Goal: Book appointment/travel/reservation

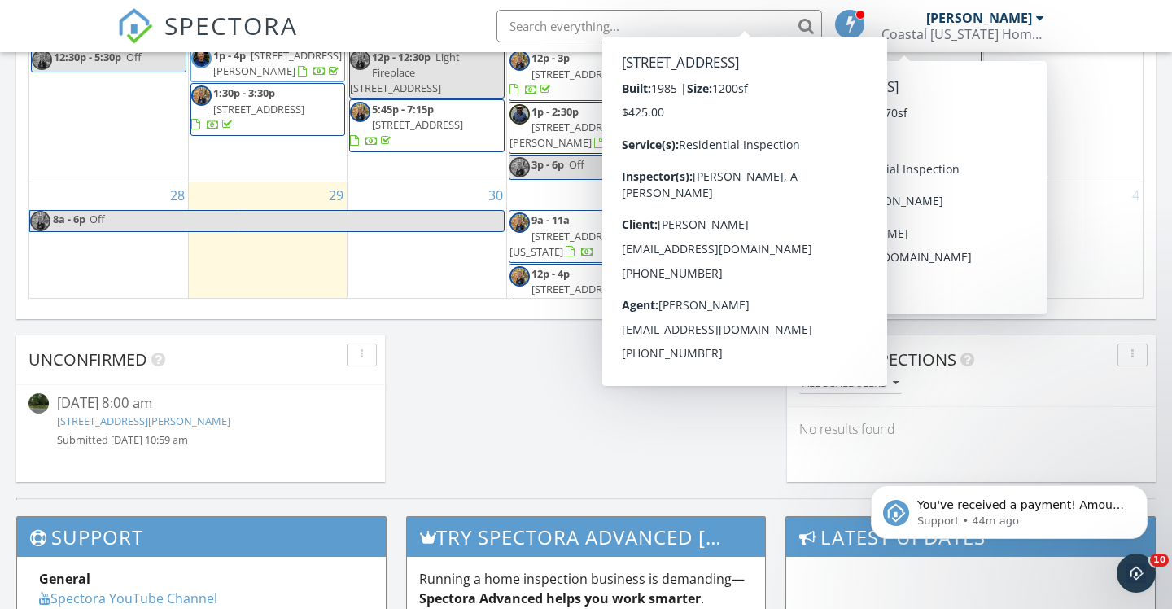
scroll to position [418, 0]
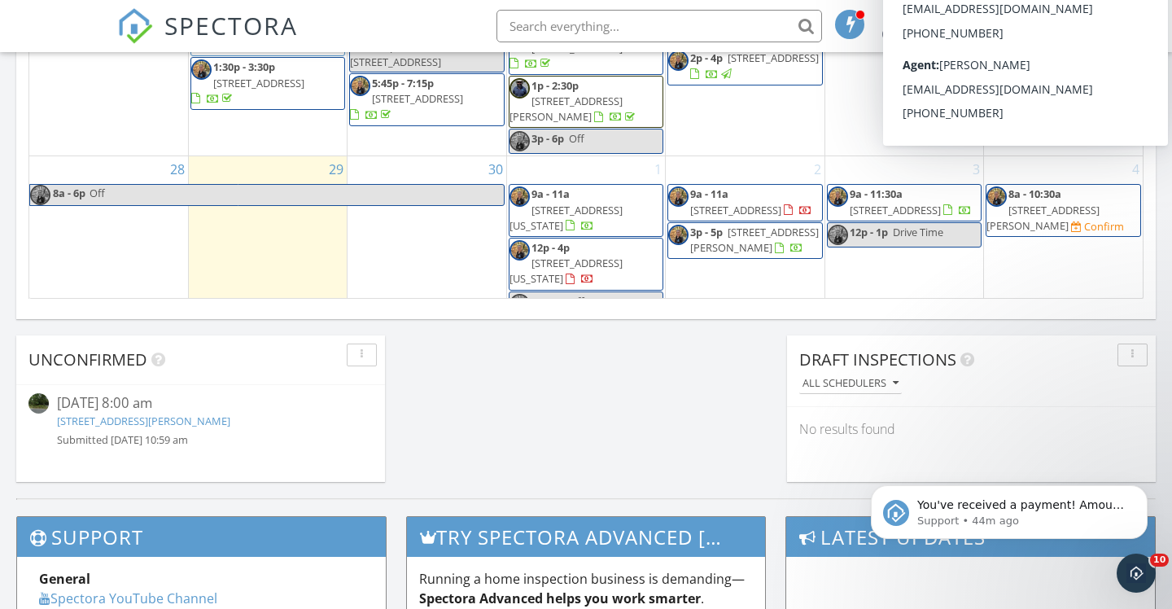
scroll to position [444, 0]
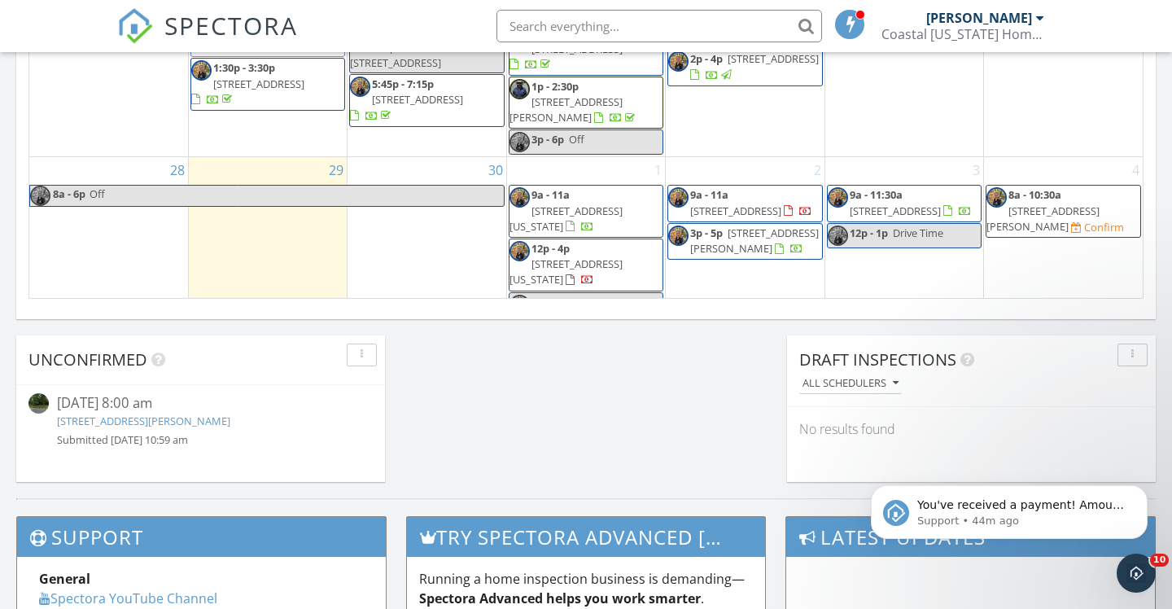
click at [1062, 204] on span "1231 Commins Rd, Aylett 23009" at bounding box center [1043, 219] width 113 height 30
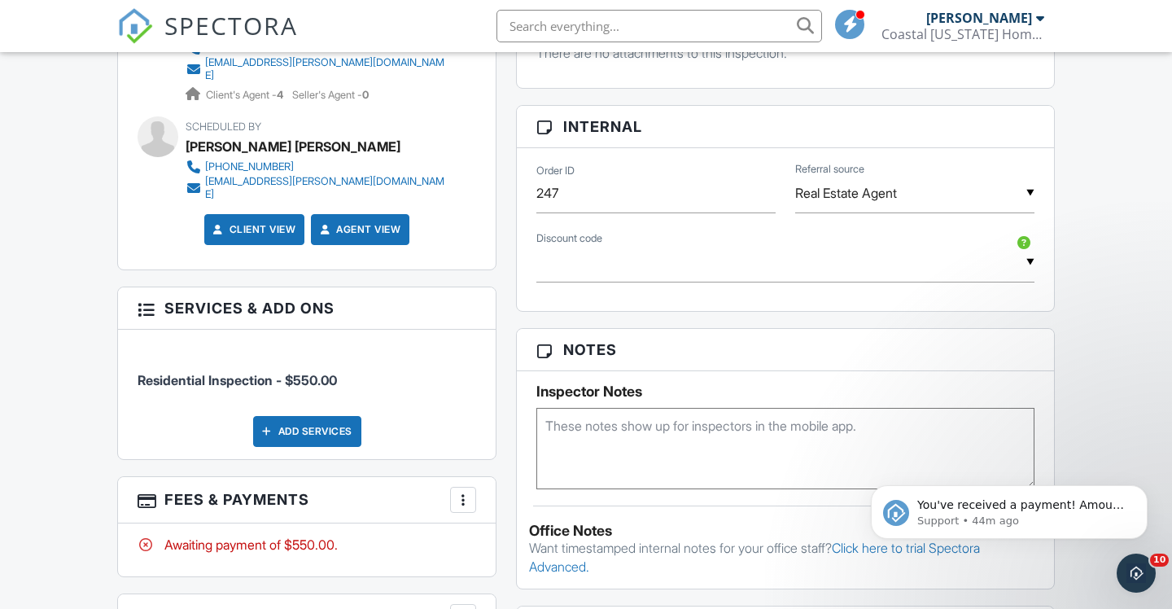
scroll to position [894, 0]
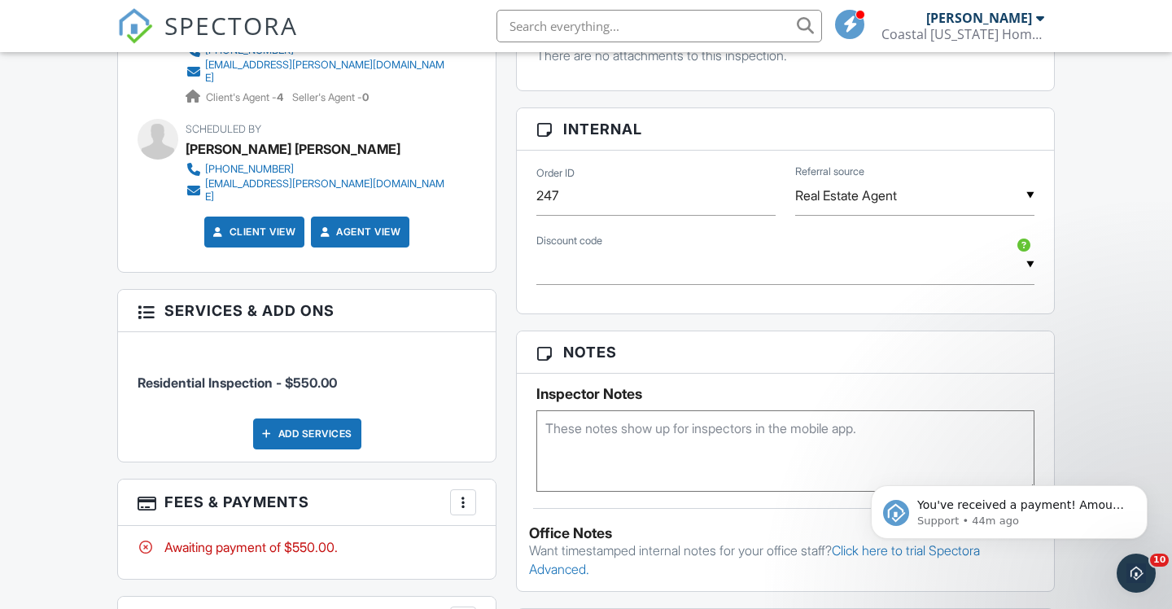
click at [1030, 279] on div "▼ Military - $25.00 off - Military Discount First - $25.00 off - First Time Hom…" at bounding box center [786, 265] width 498 height 40
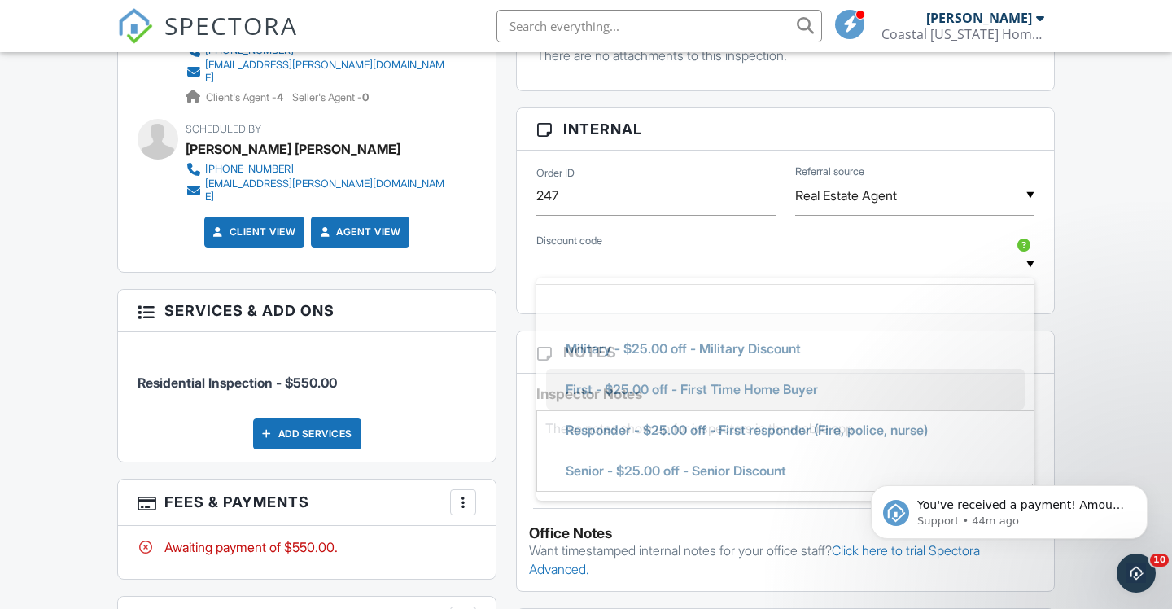
click at [775, 405] on span "First - $25.00 off - First Time Home Buyer" at bounding box center [692, 389] width 278 height 41
type input "First - $25.00 off - First Time Home Buyer"
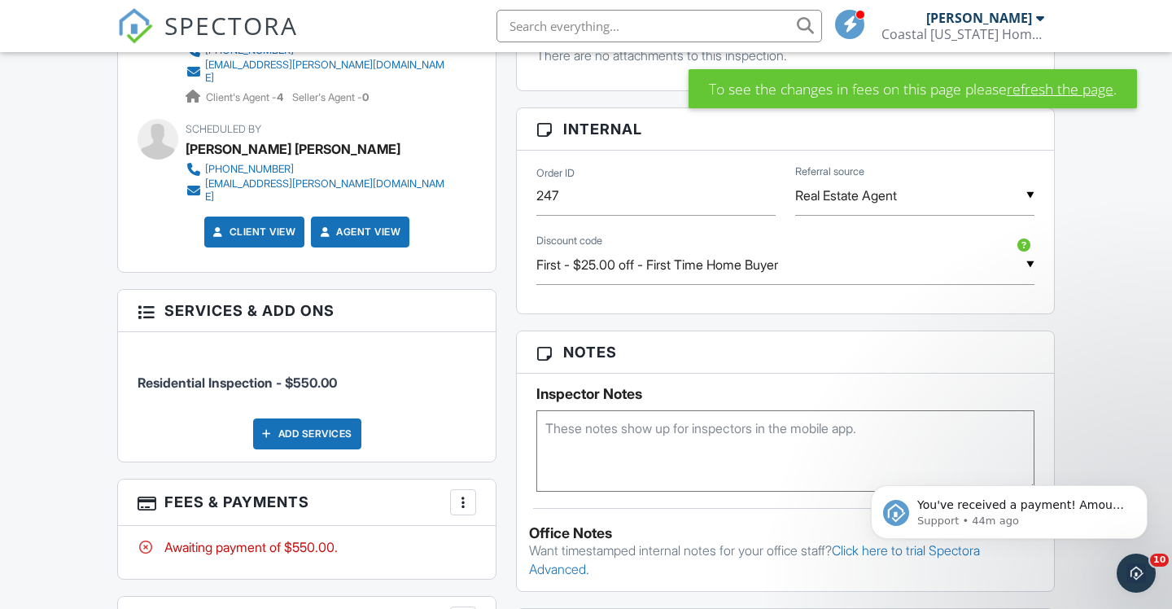
click at [1032, 82] on link "refresh the page" at bounding box center [1060, 88] width 107 height 21
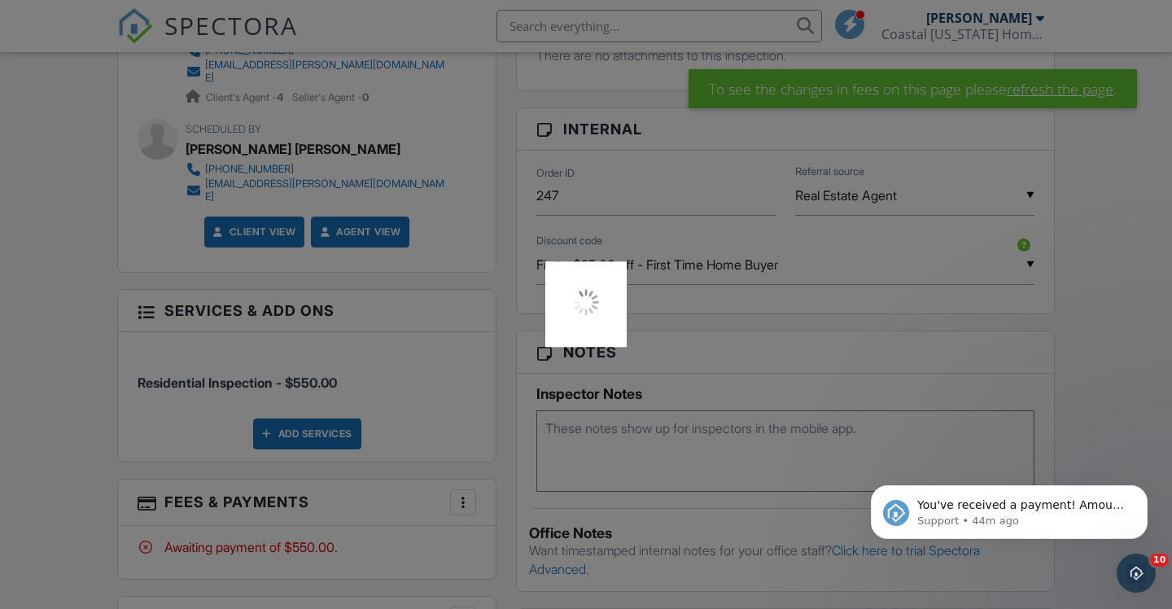
click at [1027, 91] on div at bounding box center [586, 304] width 1172 height 609
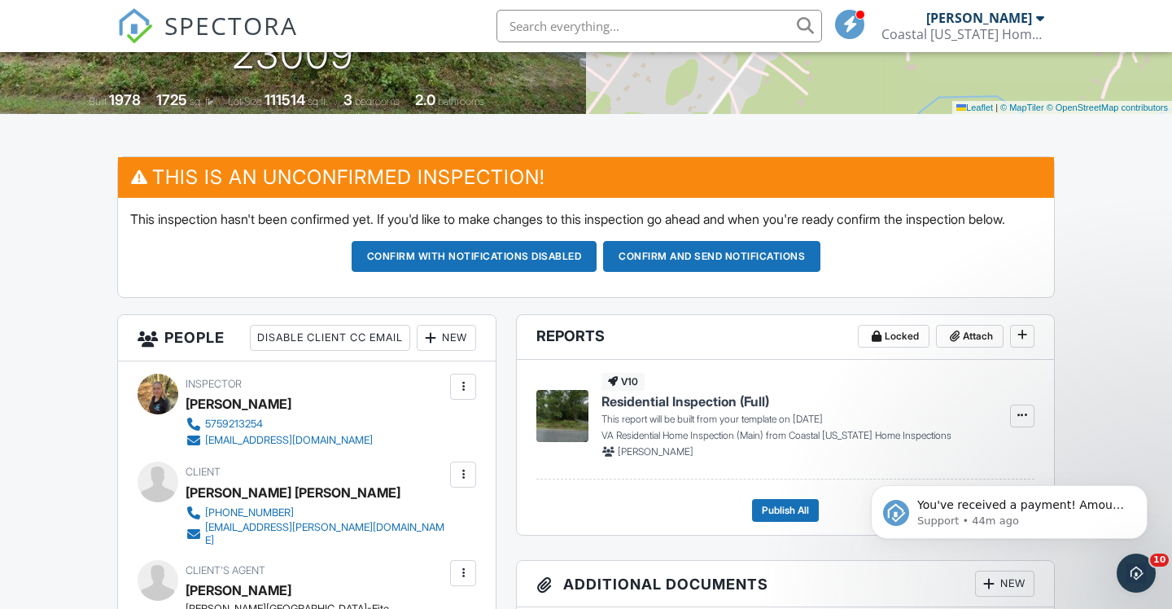
scroll to position [326, 0]
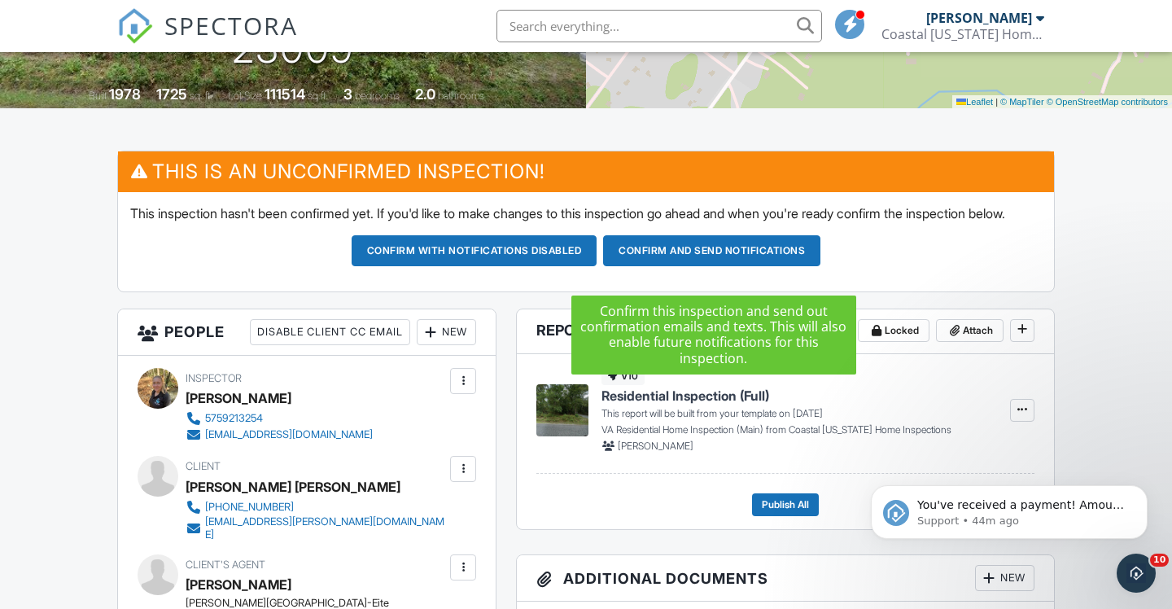
click at [742, 266] on button "Confirm and send notifications" at bounding box center [711, 250] width 217 height 31
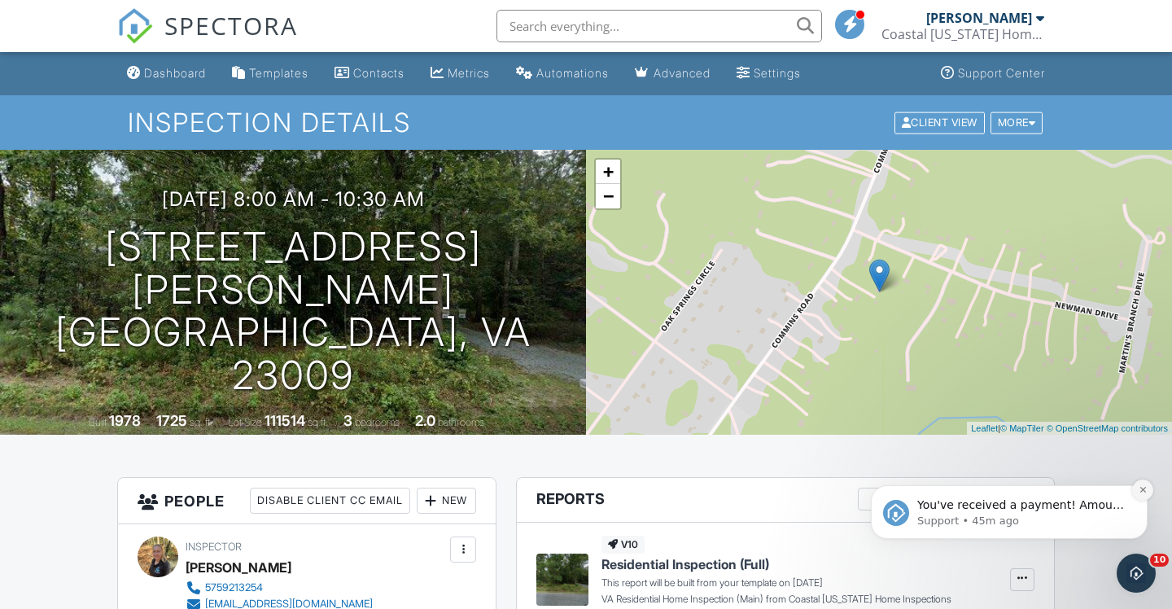
click at [1145, 490] on icon "Dismiss notification" at bounding box center [1143, 489] width 9 height 9
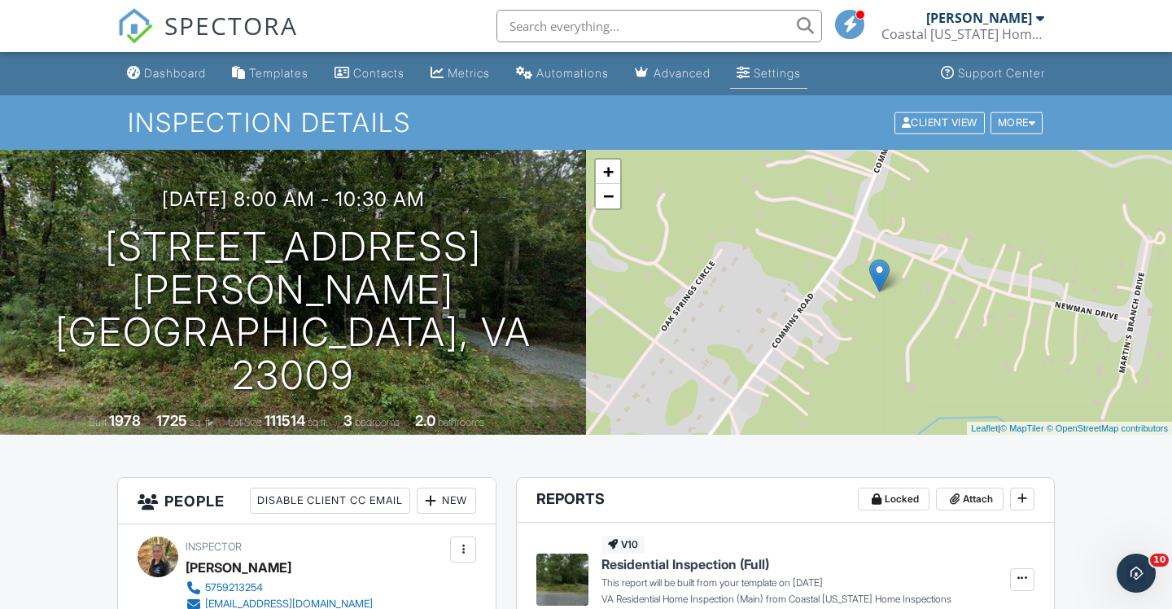
click at [801, 72] on div "Settings" at bounding box center [777, 73] width 47 height 14
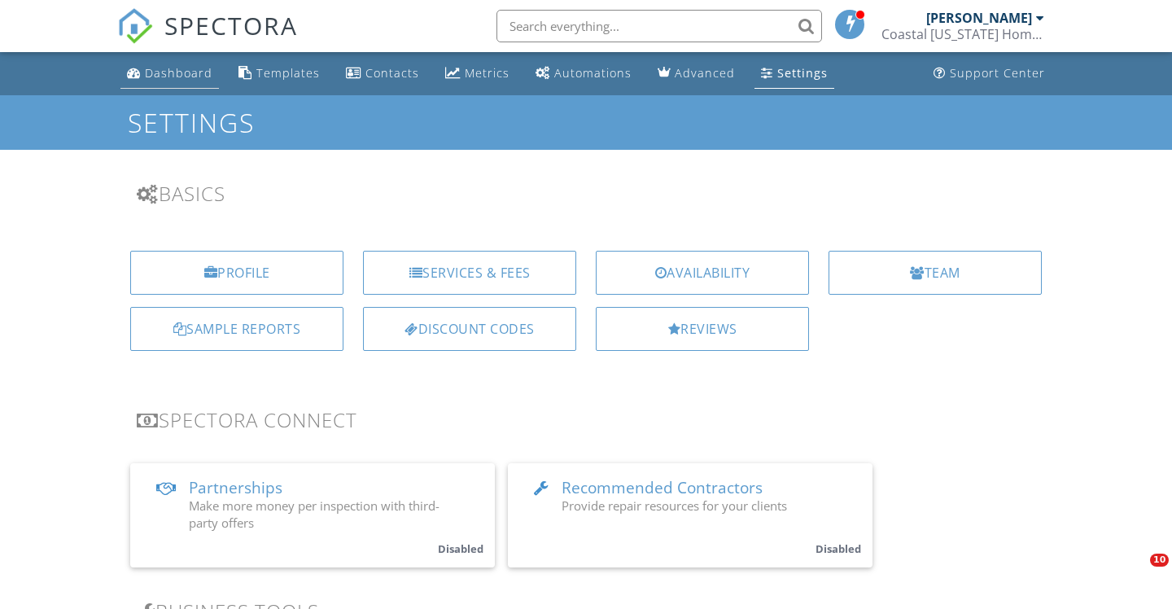
click at [190, 72] on div "Dashboard" at bounding box center [179, 72] width 68 height 15
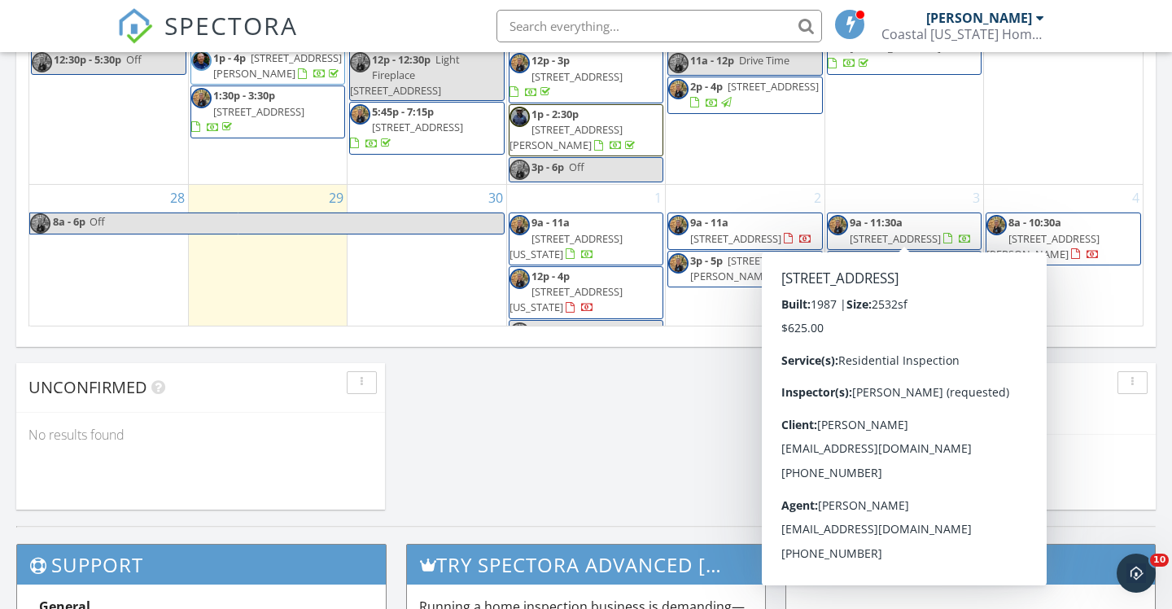
scroll to position [1133, 0]
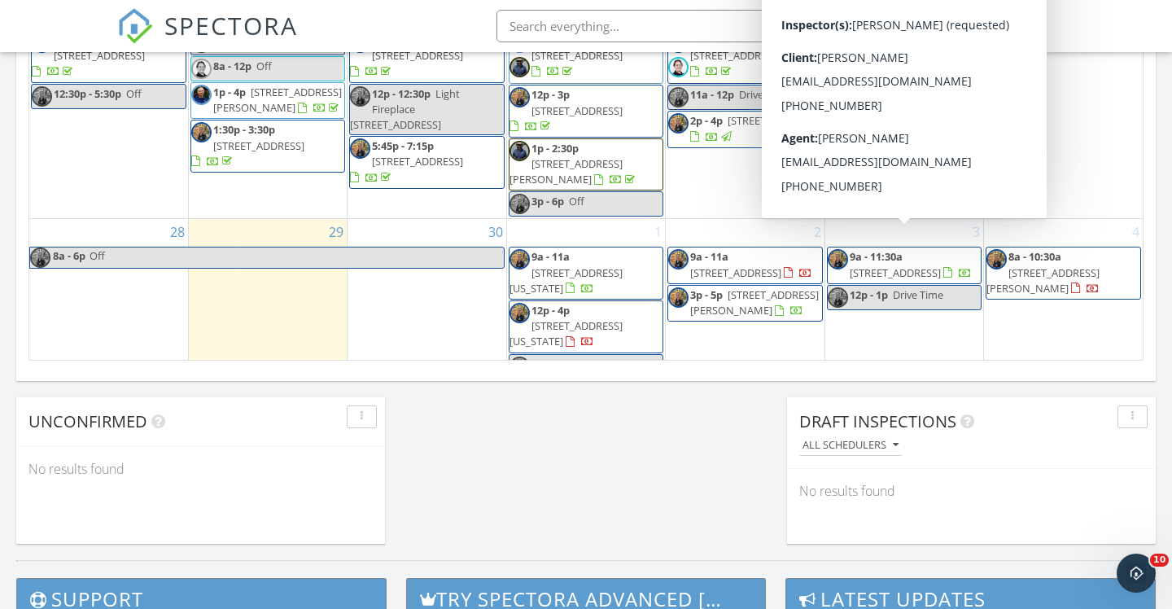
click at [857, 335] on div "3 9a - 11:30a 405 Fairfax Way, Williamsburg 23185 12p - 1p Drive Time" at bounding box center [905, 299] width 158 height 161
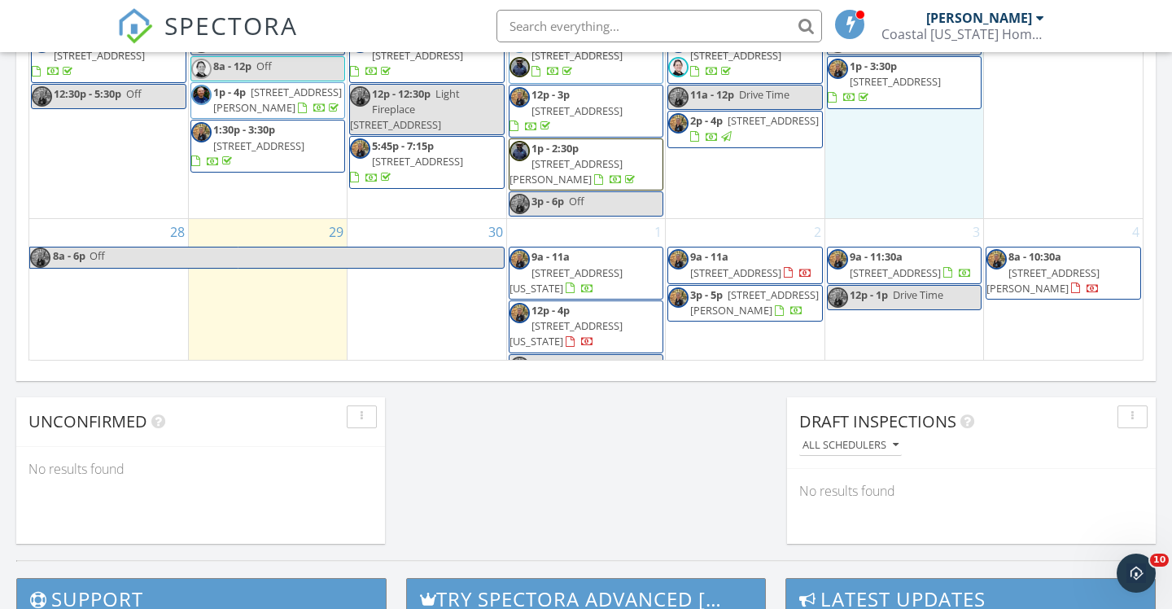
click at [890, 169] on div "26 8a - 10a Off 1p - 3:30p 2900 E Franklin St, Richmond 23223" at bounding box center [905, 110] width 158 height 216
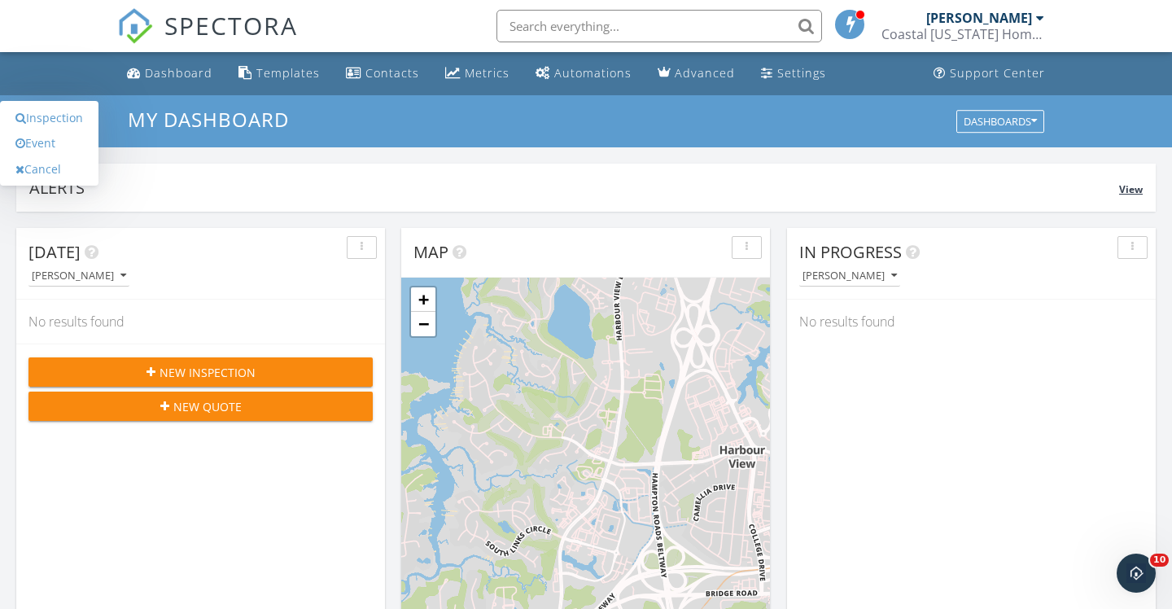
scroll to position [0, 0]
click at [802, 73] on div "Settings" at bounding box center [801, 72] width 49 height 15
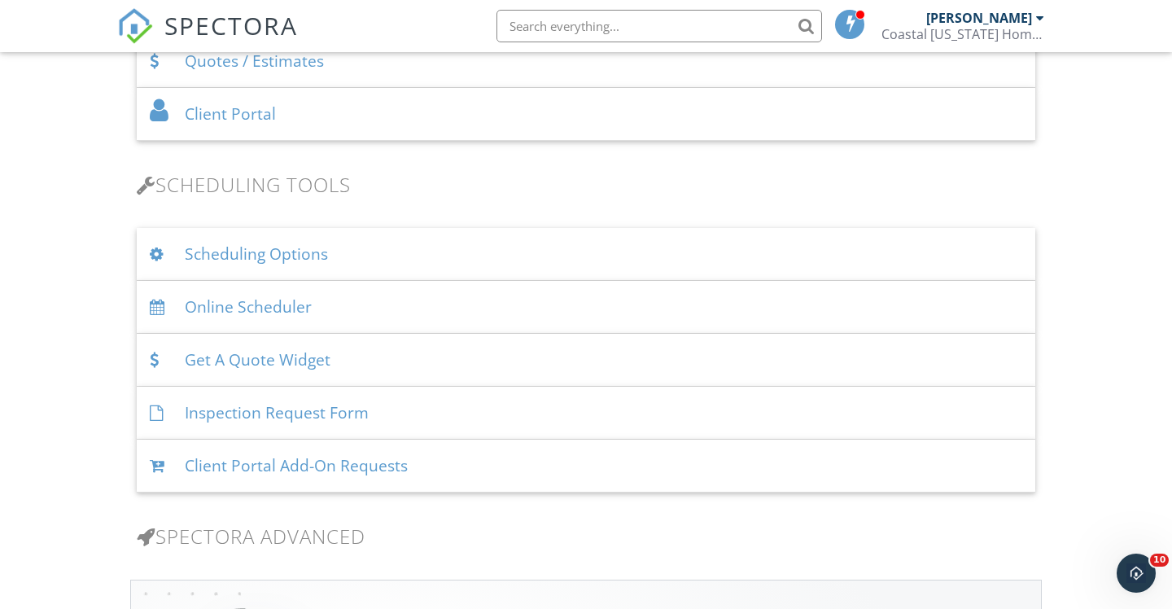
scroll to position [971, 0]
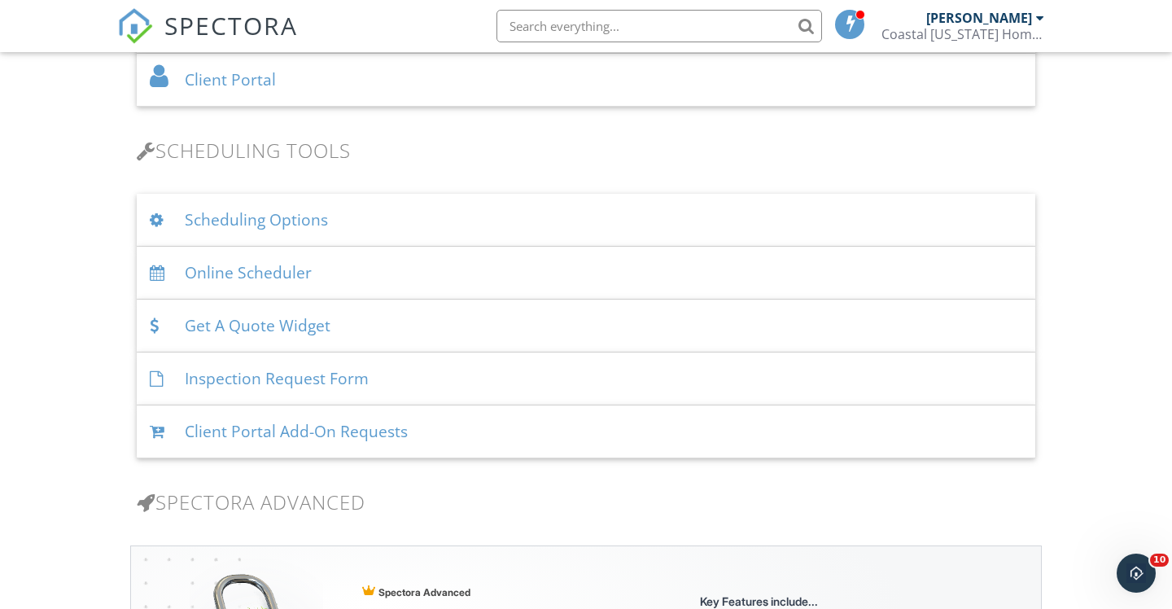
click at [270, 274] on div "Online Scheduler" at bounding box center [586, 273] width 899 height 53
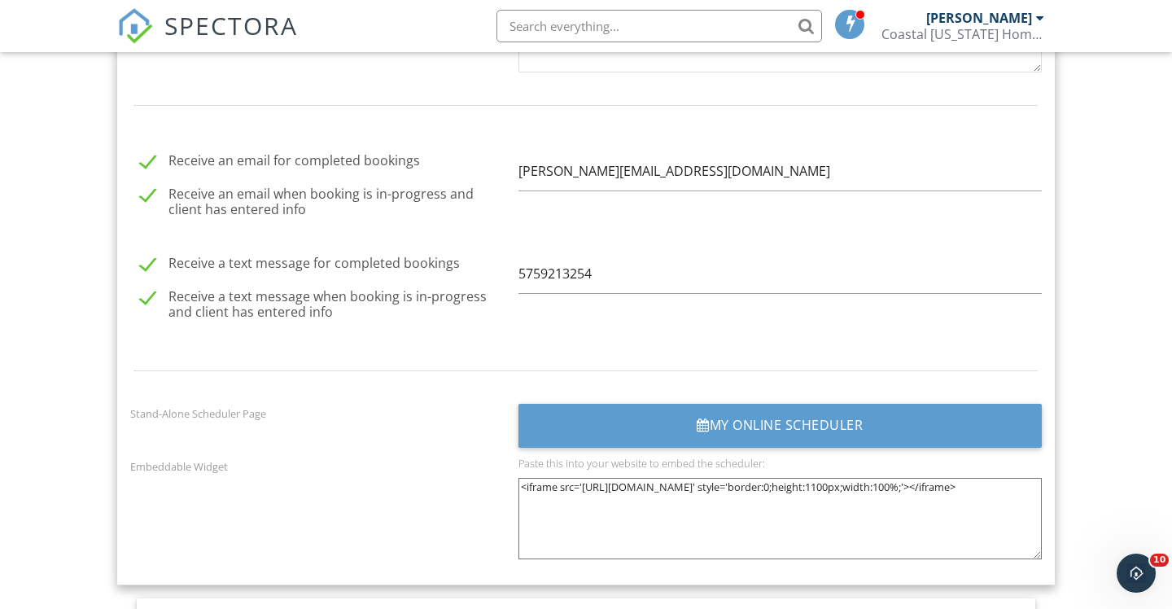
scroll to position [2076, 0]
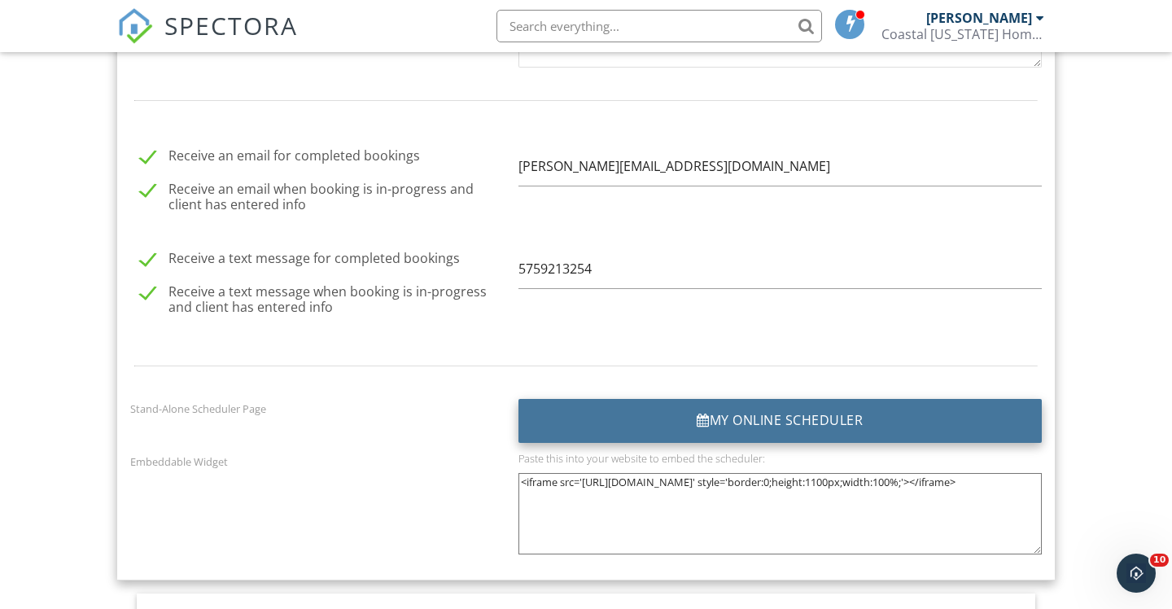
click at [580, 415] on div "My Online Scheduler" at bounding box center [780, 421] width 523 height 44
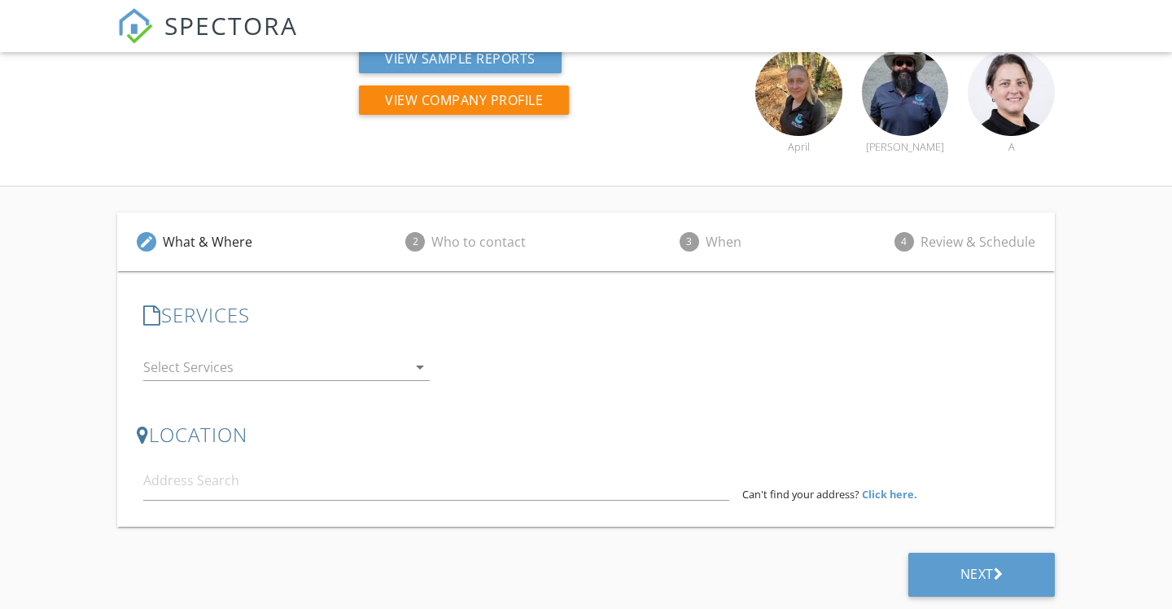
scroll to position [196, 0]
click at [419, 366] on icon "arrow_drop_down" at bounding box center [420, 368] width 20 height 20
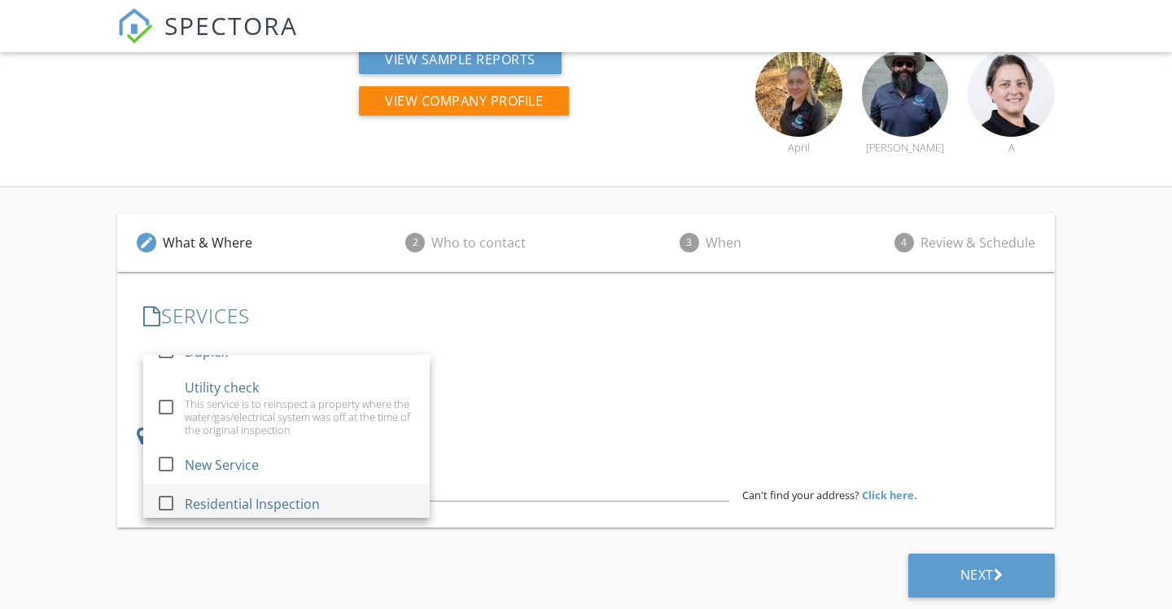
scroll to position [620, 0]
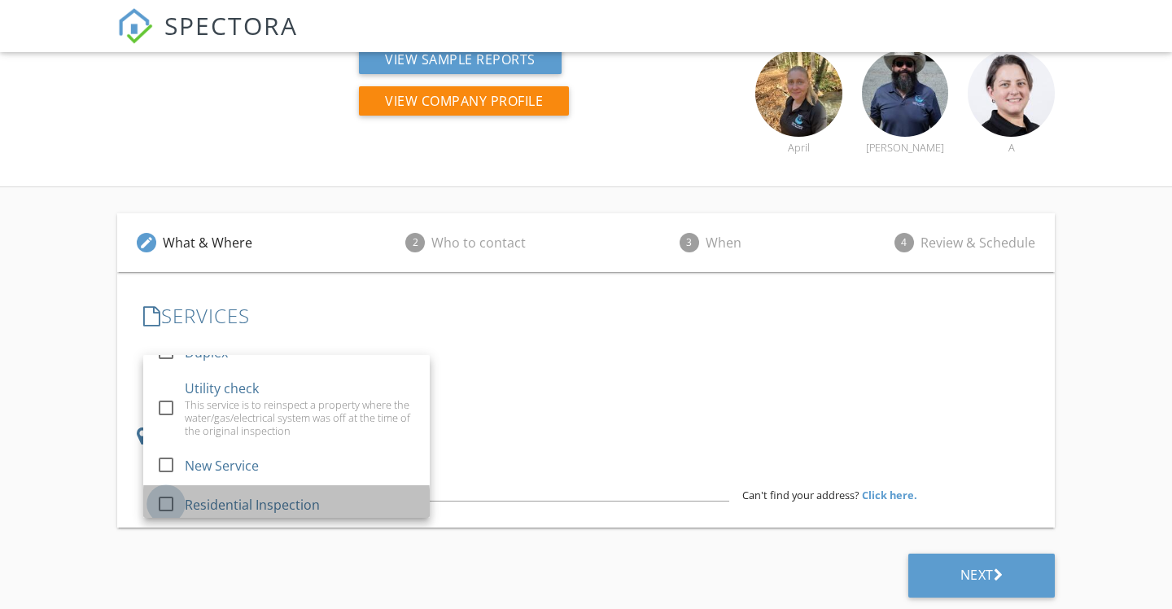
click at [175, 490] on div at bounding box center [166, 504] width 28 height 28
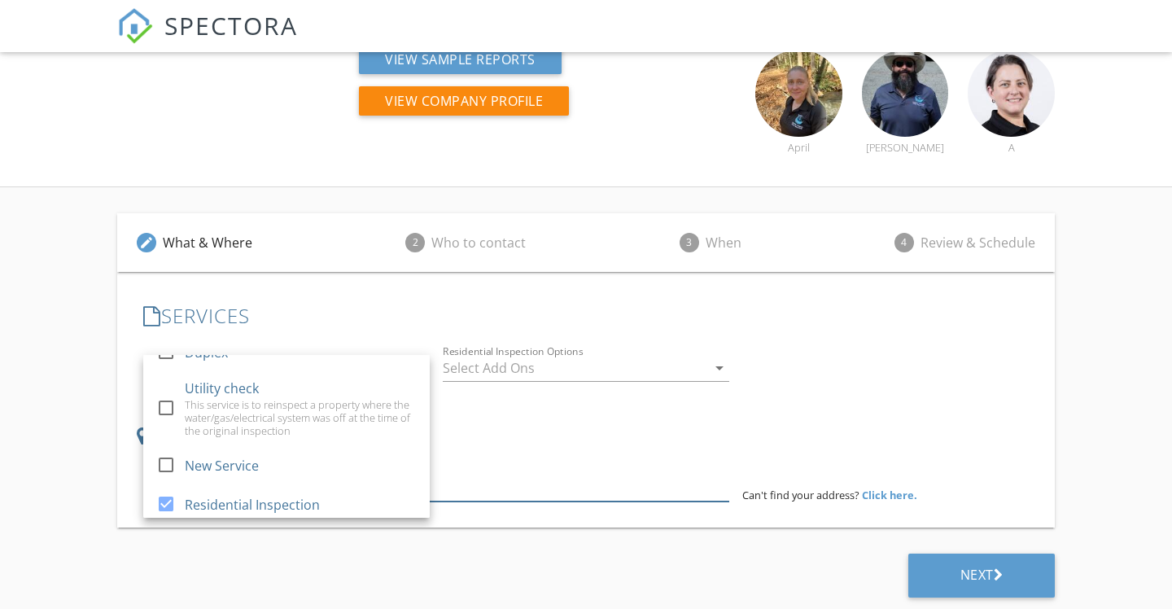
click at [510, 471] on input at bounding box center [436, 482] width 586 height 40
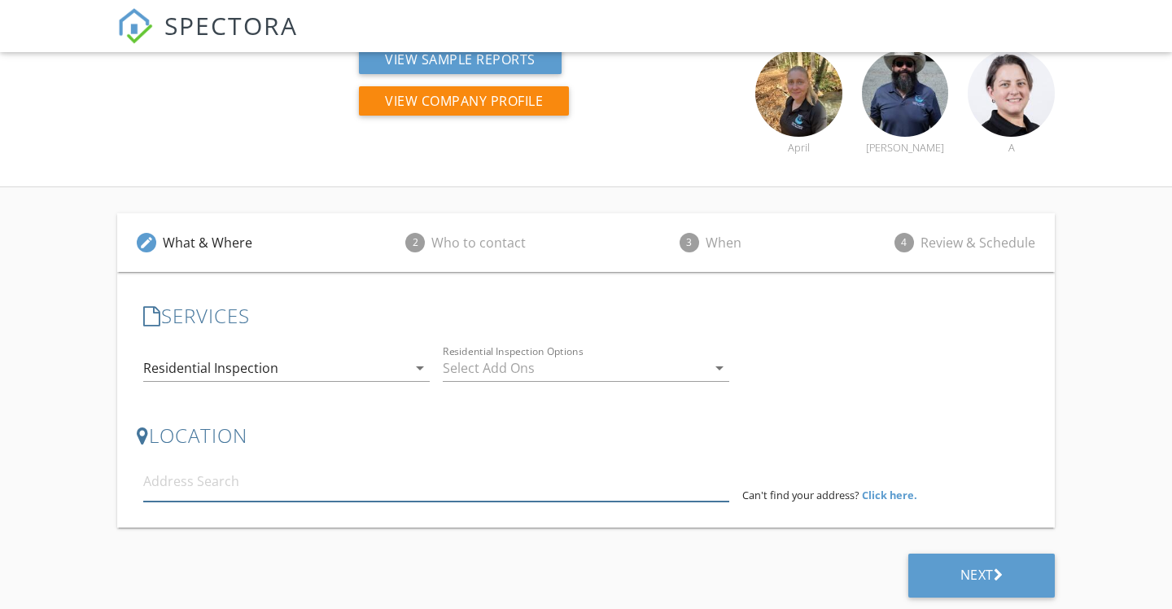
click at [483, 492] on input at bounding box center [436, 482] width 586 height 40
click at [489, 489] on input at bounding box center [436, 482] width 586 height 40
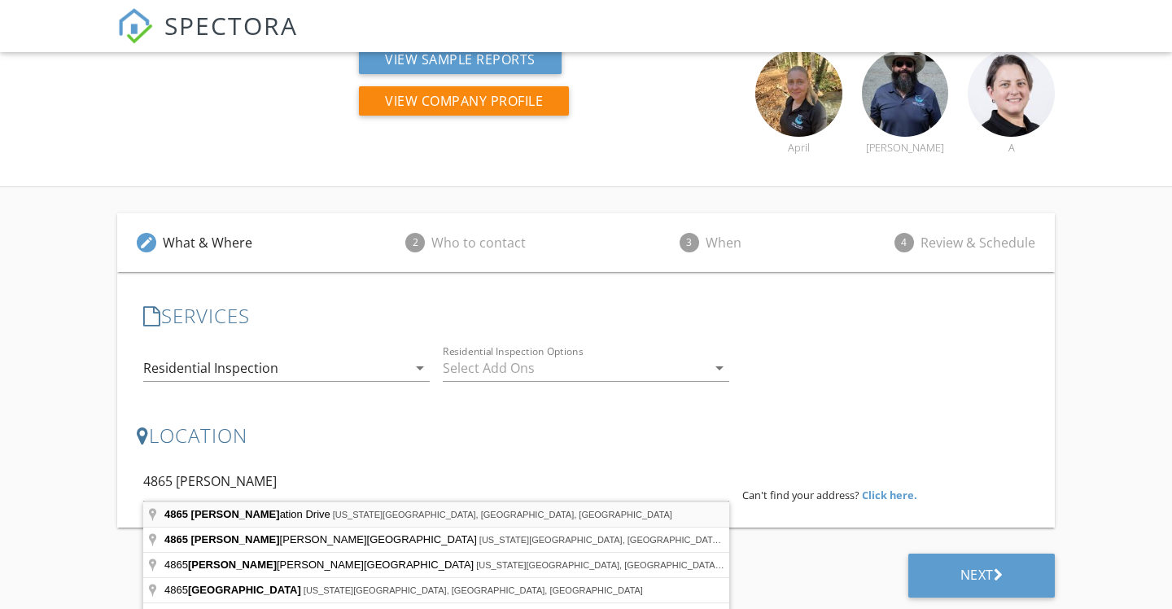
type input "[STREET_ADDRESS][US_STATE]"
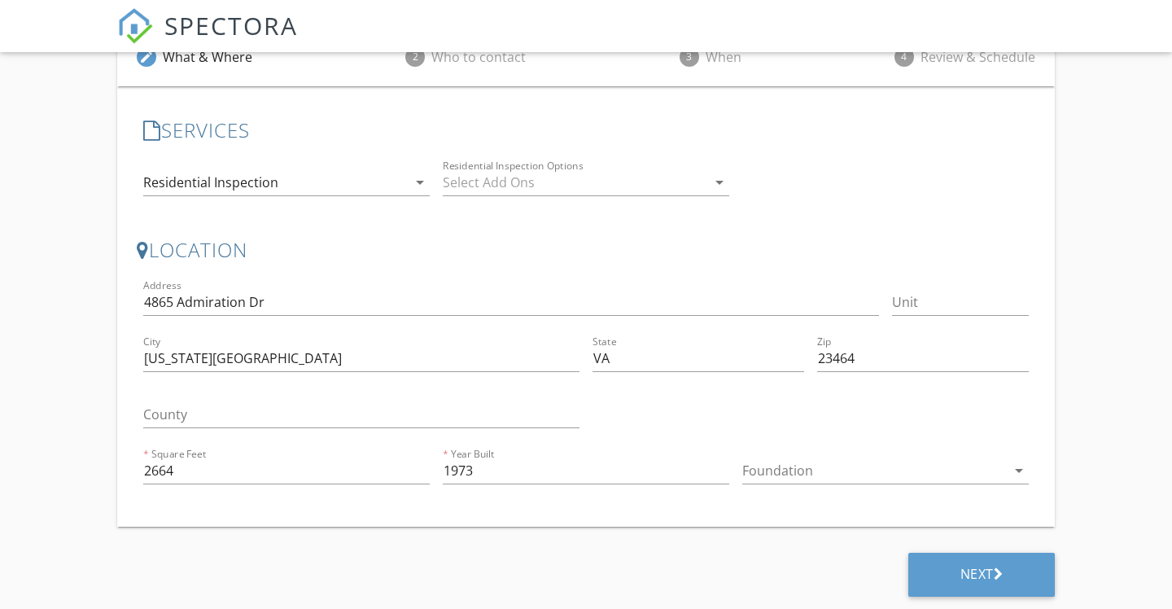
scroll to position [381, 0]
click at [1010, 577] on div "Next" at bounding box center [982, 576] width 147 height 44
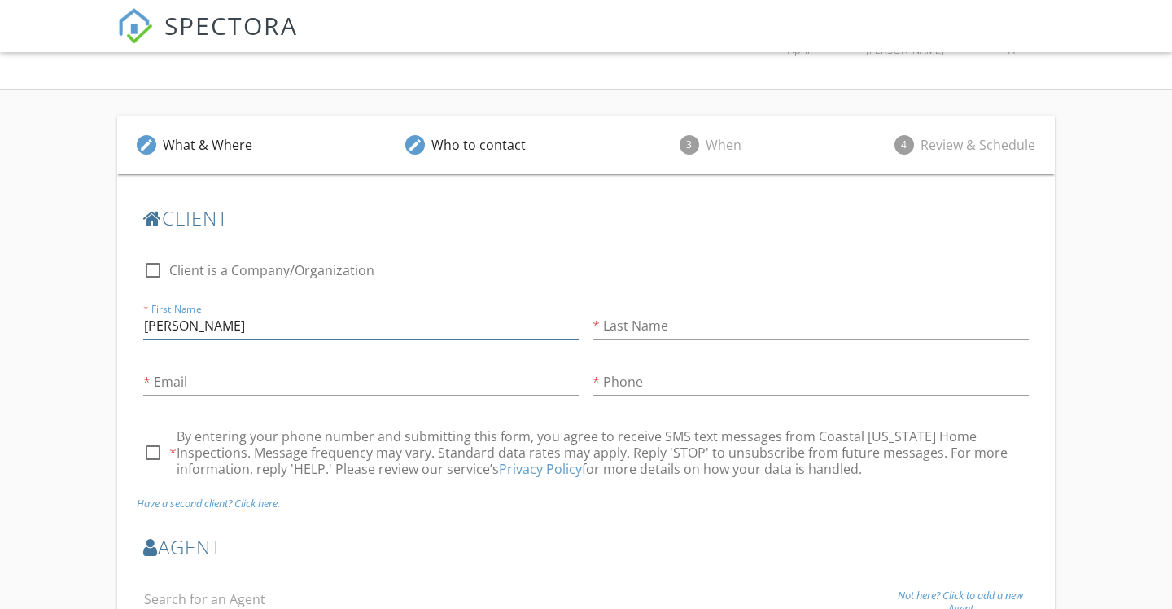
type input "Genine"
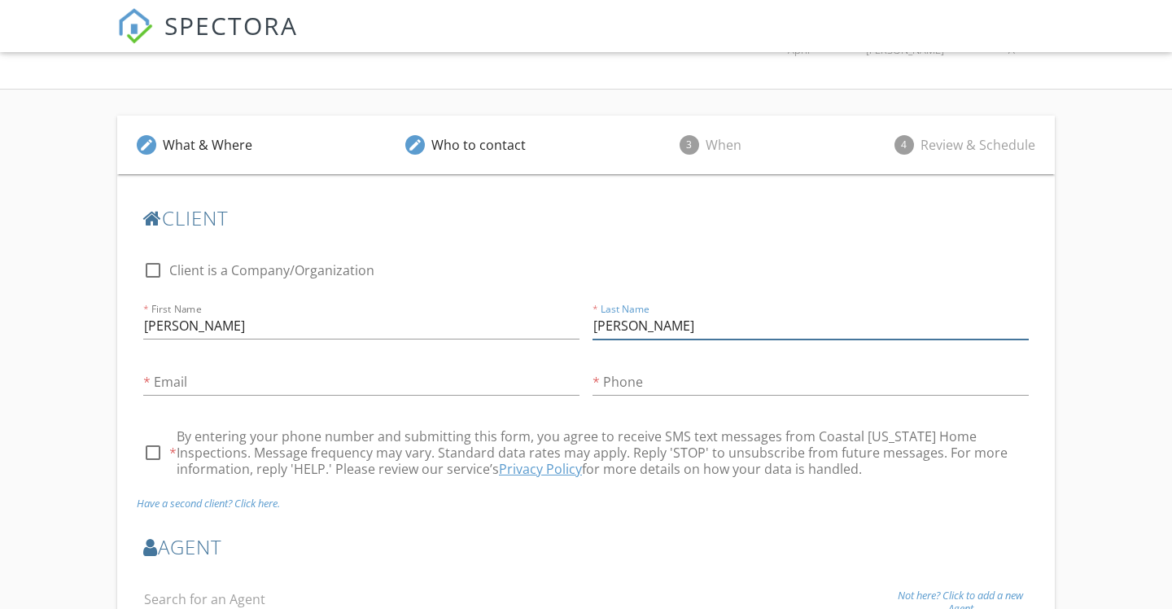
type input "Cooper"
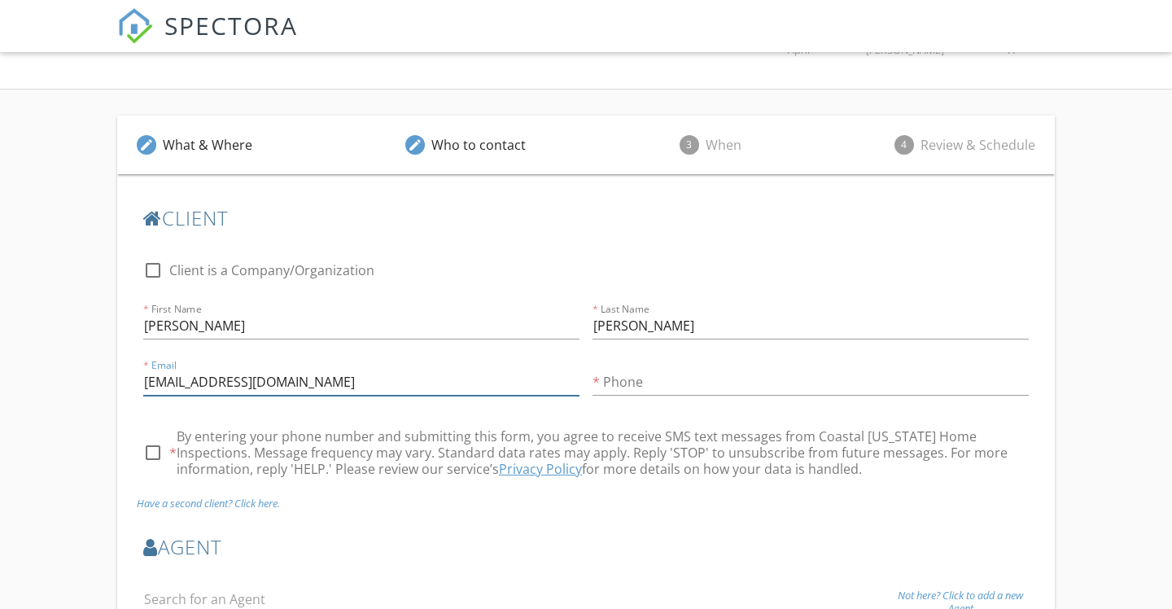
type input "gcooperhomes@gmail.com"
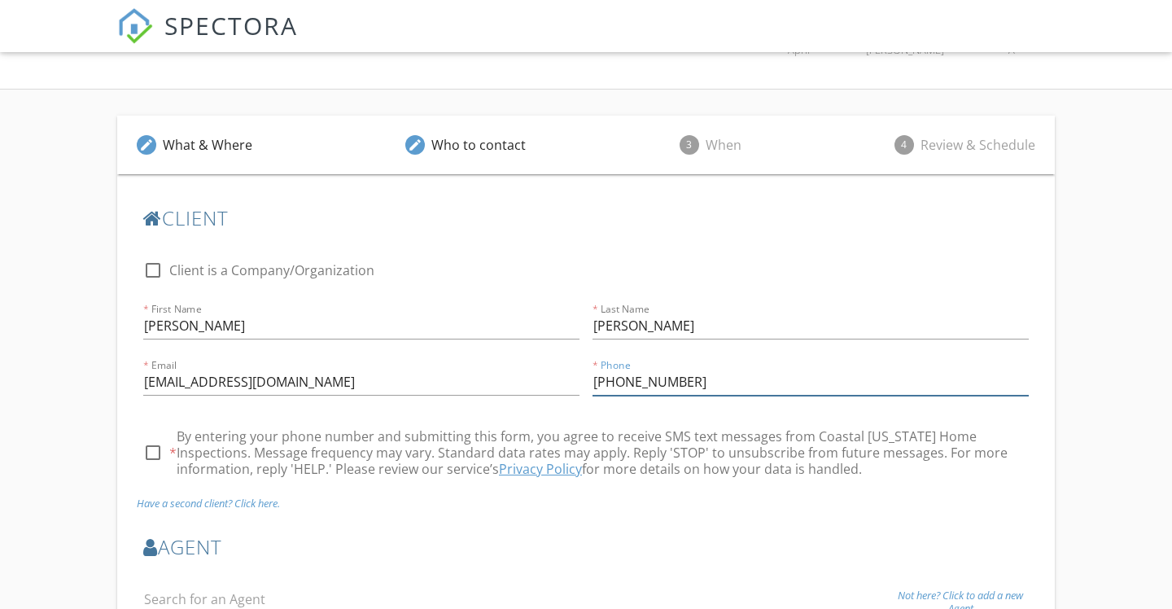
type input "757-618-5989"
click at [161, 455] on div at bounding box center [153, 453] width 28 height 28
checkbox input "true"
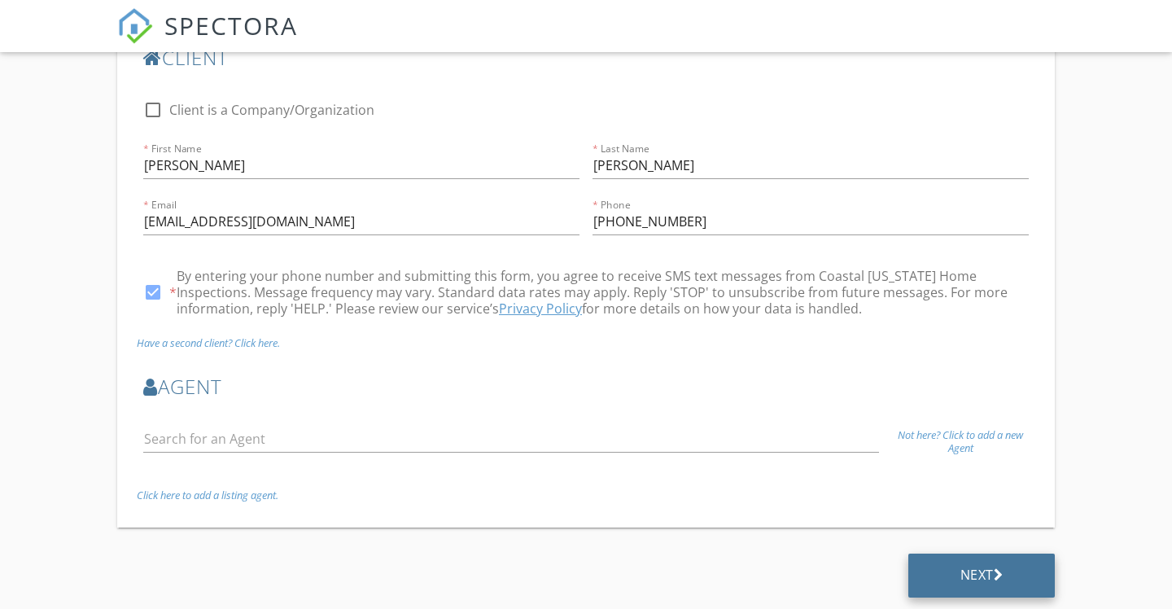
click at [945, 567] on div "Next" at bounding box center [982, 576] width 147 height 44
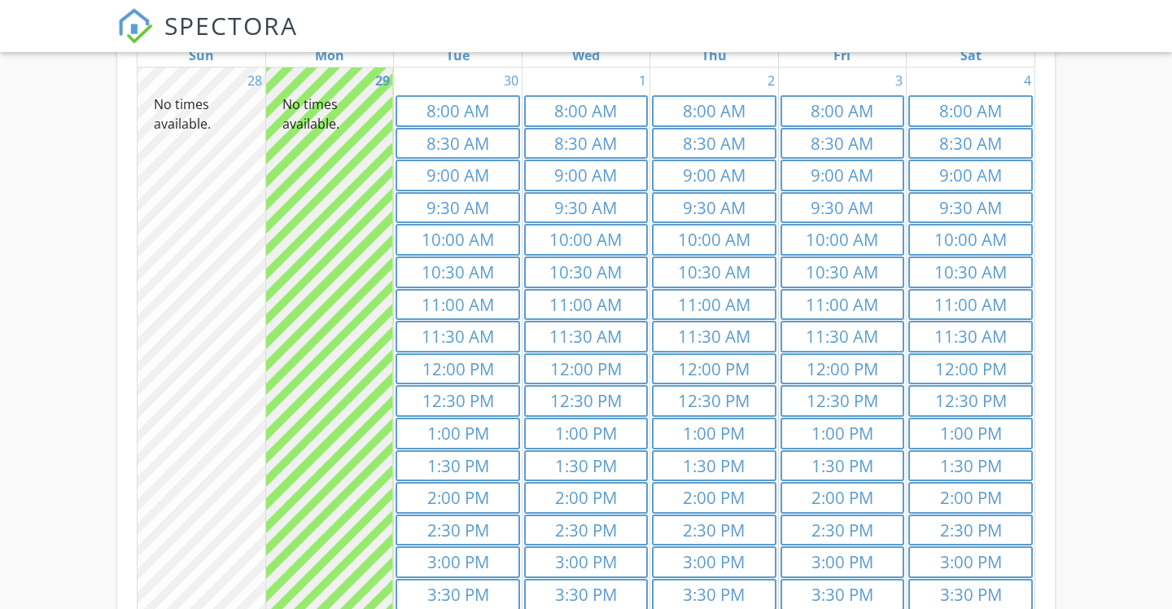
scroll to position [554, 0]
click at [853, 457] on link "1:30p 1:30 PM" at bounding box center [843, 465] width 124 height 32
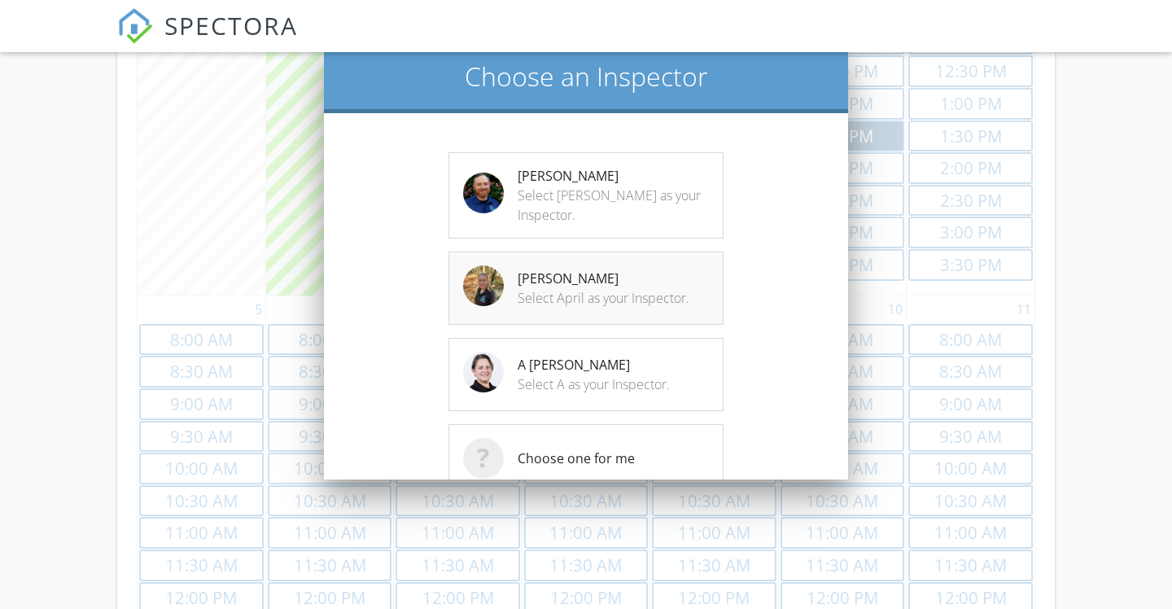
click at [636, 269] on div "[PERSON_NAME]" at bounding box center [620, 279] width 205 height 20
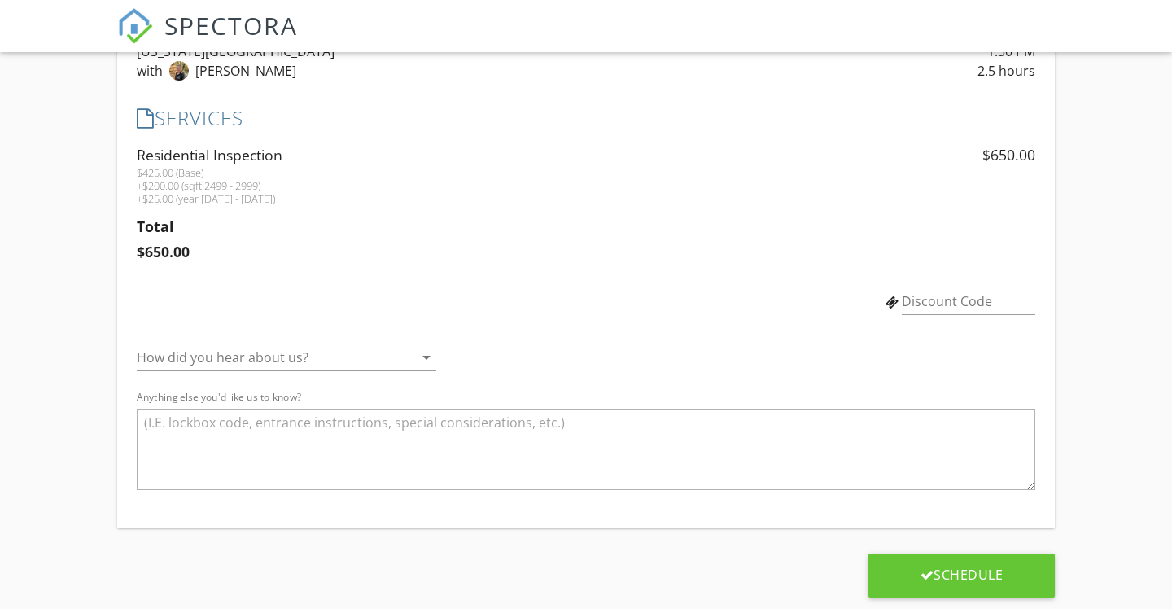
scroll to position [478, 0]
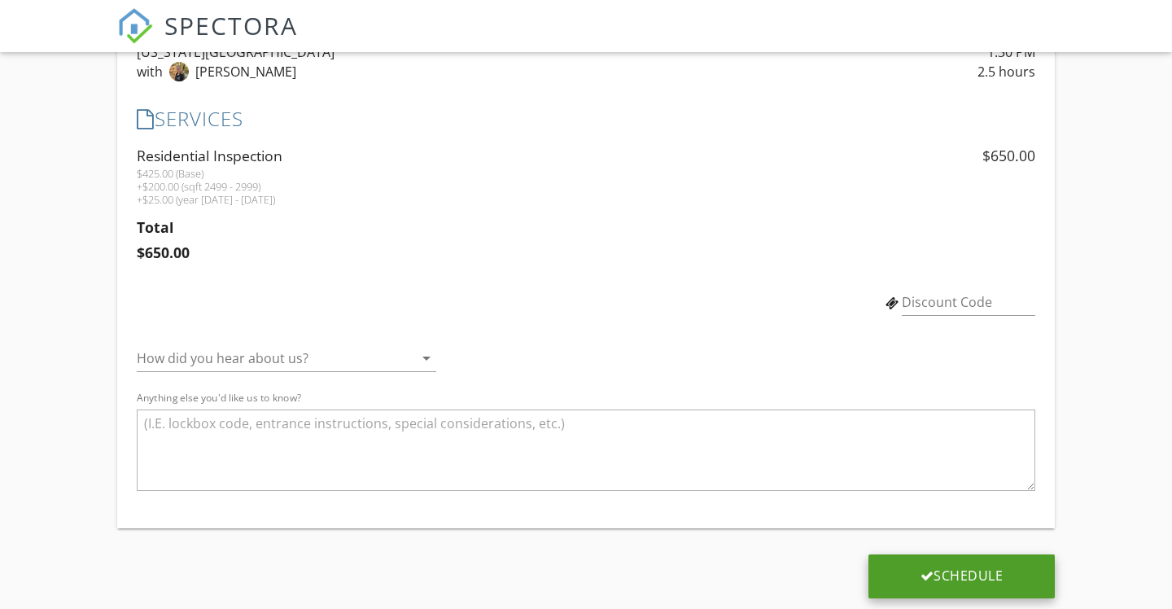
click at [983, 575] on div "Schedule" at bounding box center [962, 575] width 83 height 16
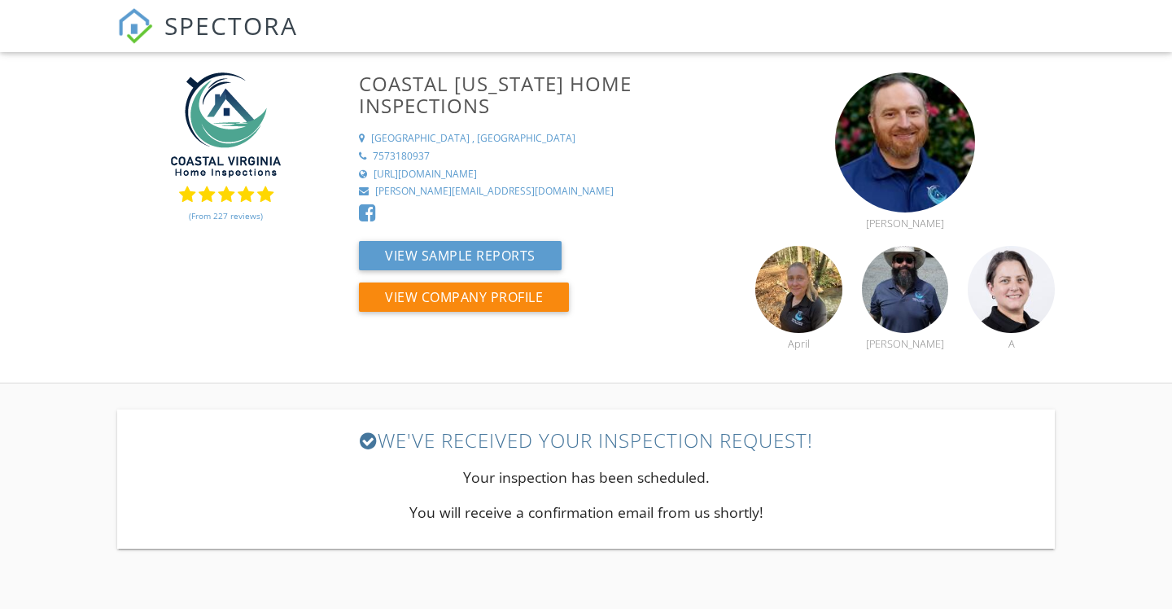
scroll to position [0, 0]
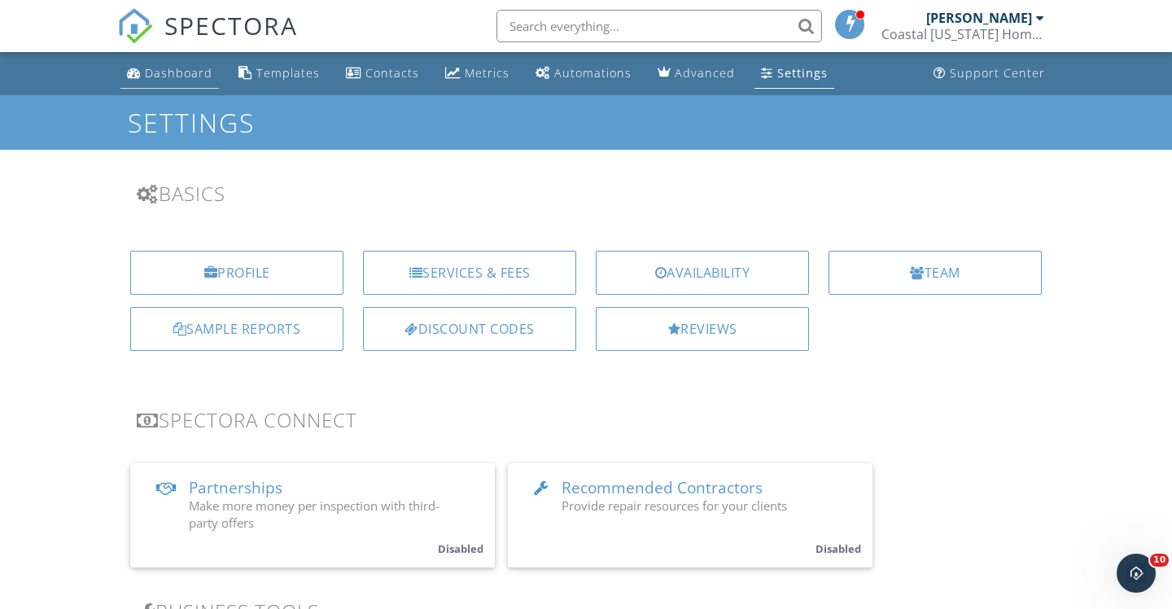
click at [195, 76] on div "Dashboard" at bounding box center [179, 72] width 68 height 15
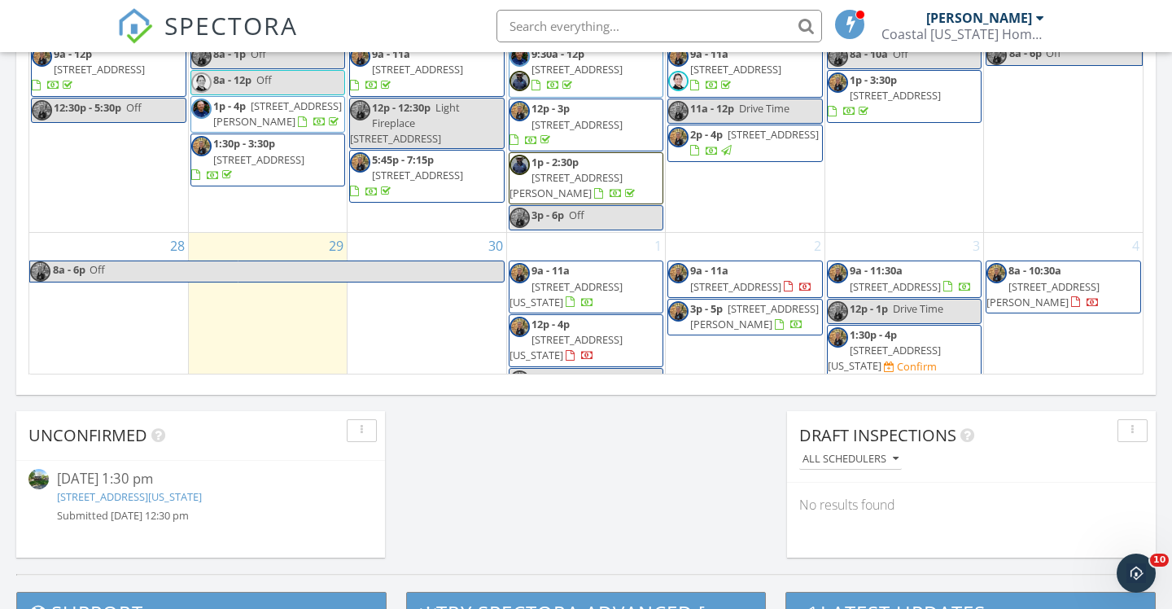
scroll to position [1115, 0]
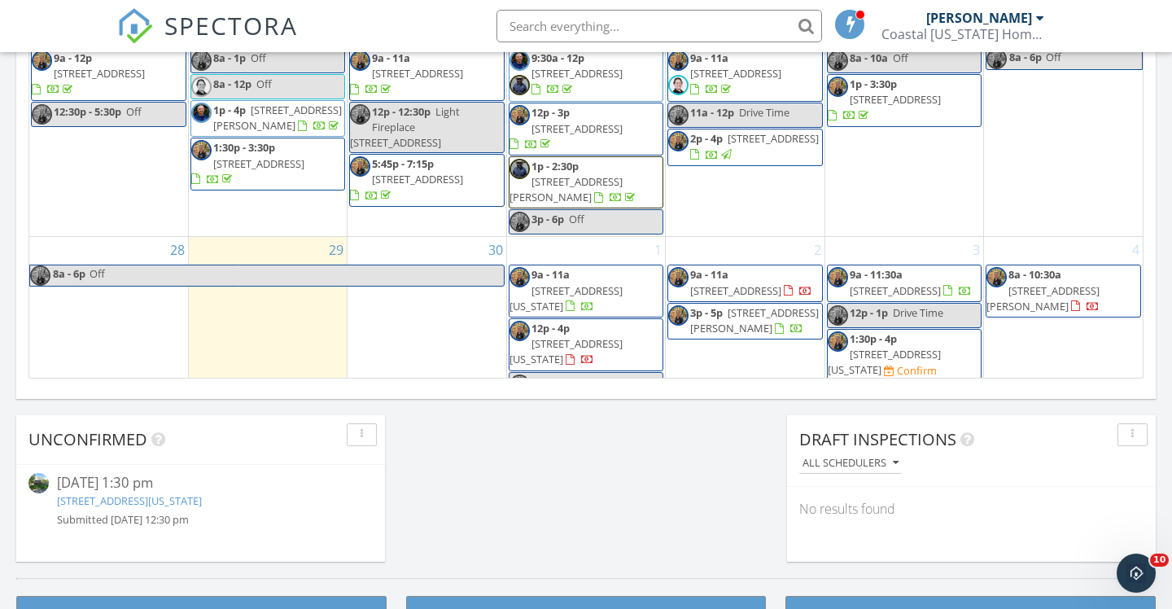
click at [926, 347] on span "[STREET_ADDRESS][US_STATE]" at bounding box center [884, 362] width 113 height 30
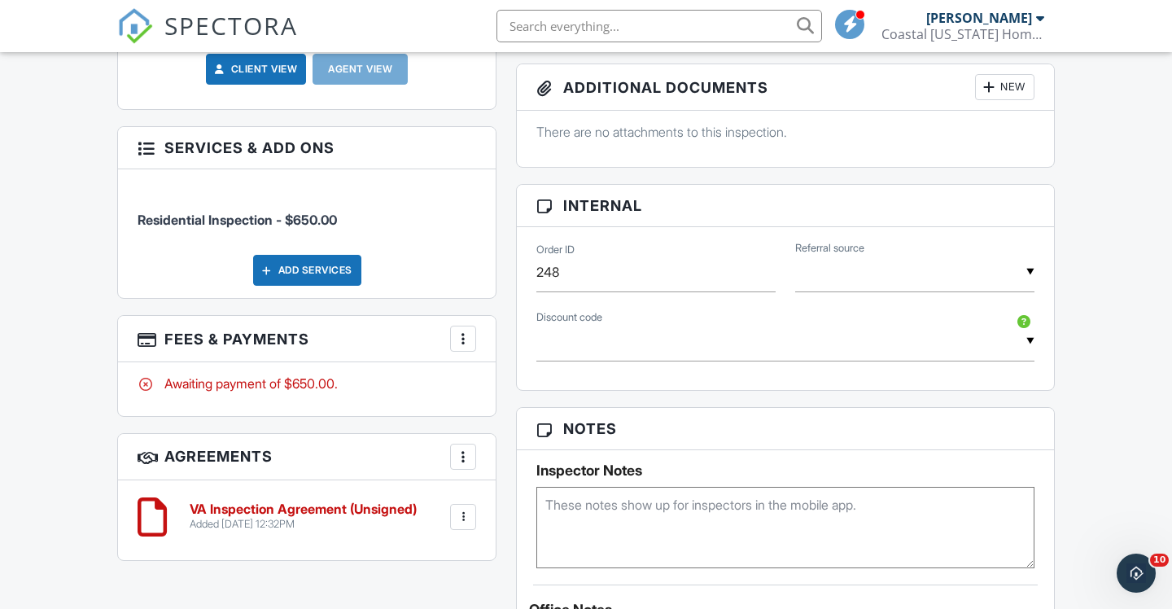
scroll to position [823, 0]
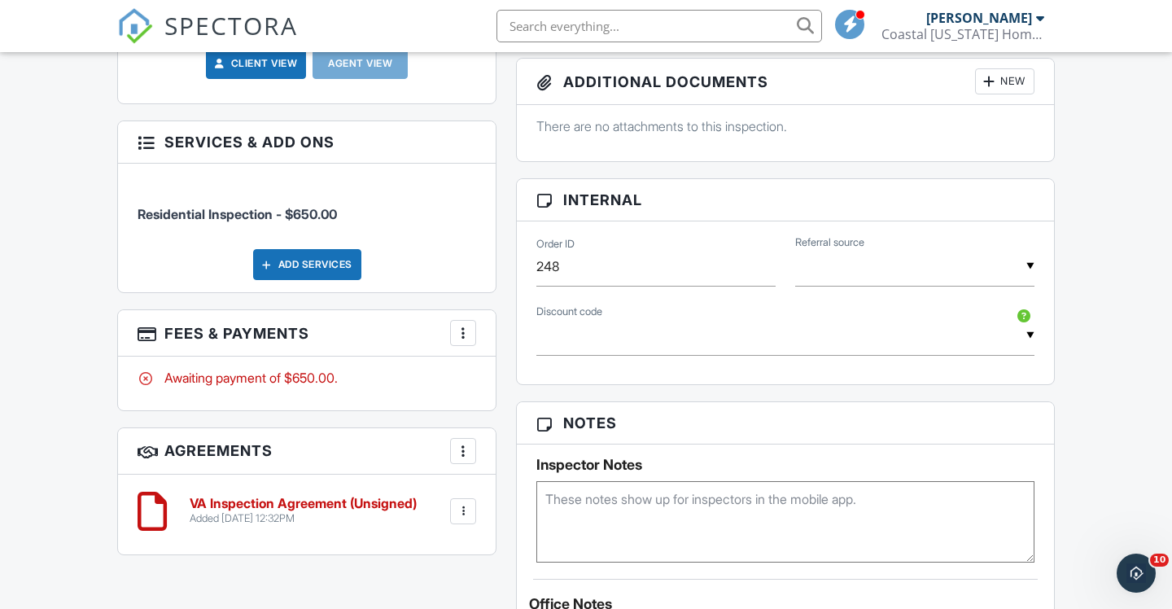
click at [1028, 353] on div "▼ Military - $25.00 off - Military Discount First - $25.00 off - First Time Hom…" at bounding box center [786, 336] width 498 height 40
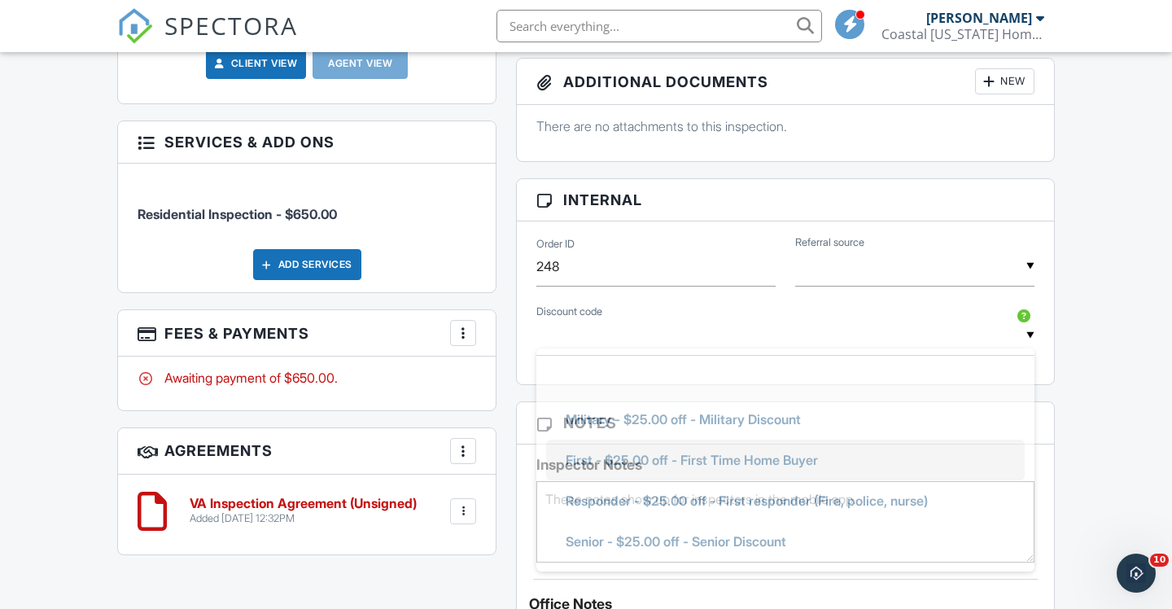
click at [808, 475] on span "First - $25.00 off - First Time Home Buyer" at bounding box center [692, 460] width 278 height 41
type input "First - $25.00 off - First Time Home Buyer"
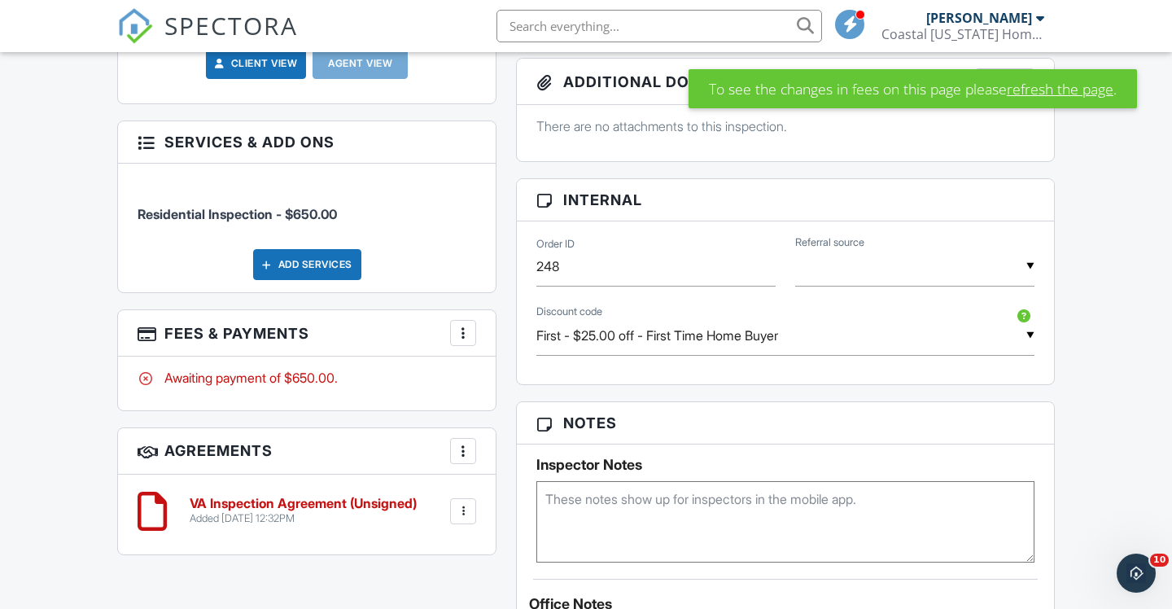
click at [1054, 94] on link "refresh the page" at bounding box center [1060, 88] width 107 height 21
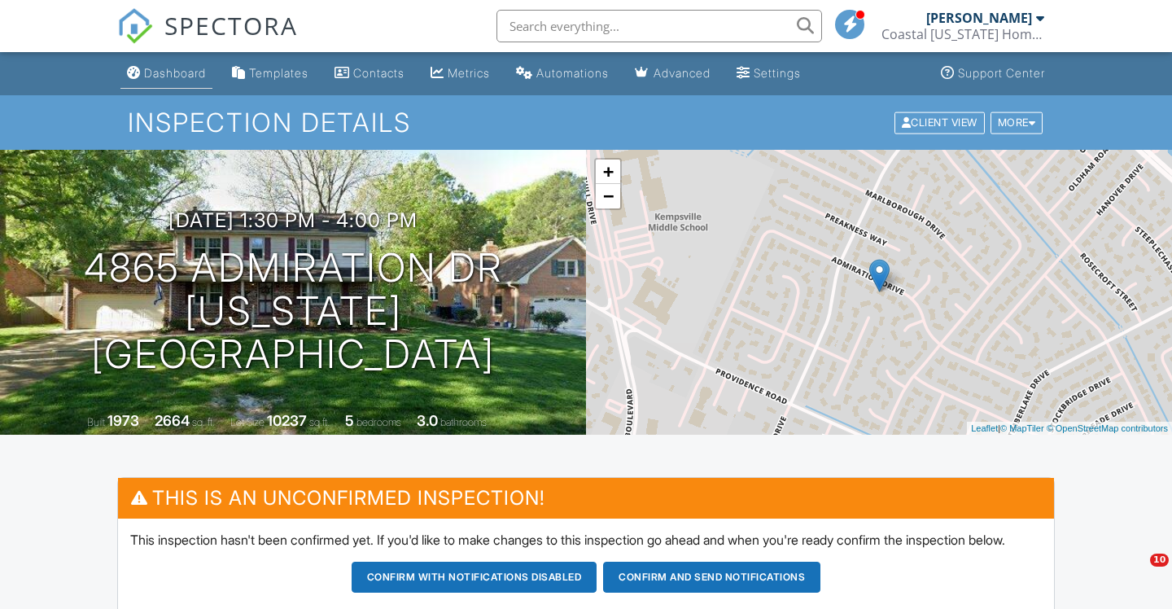
click at [177, 75] on div "Dashboard" at bounding box center [175, 73] width 62 height 14
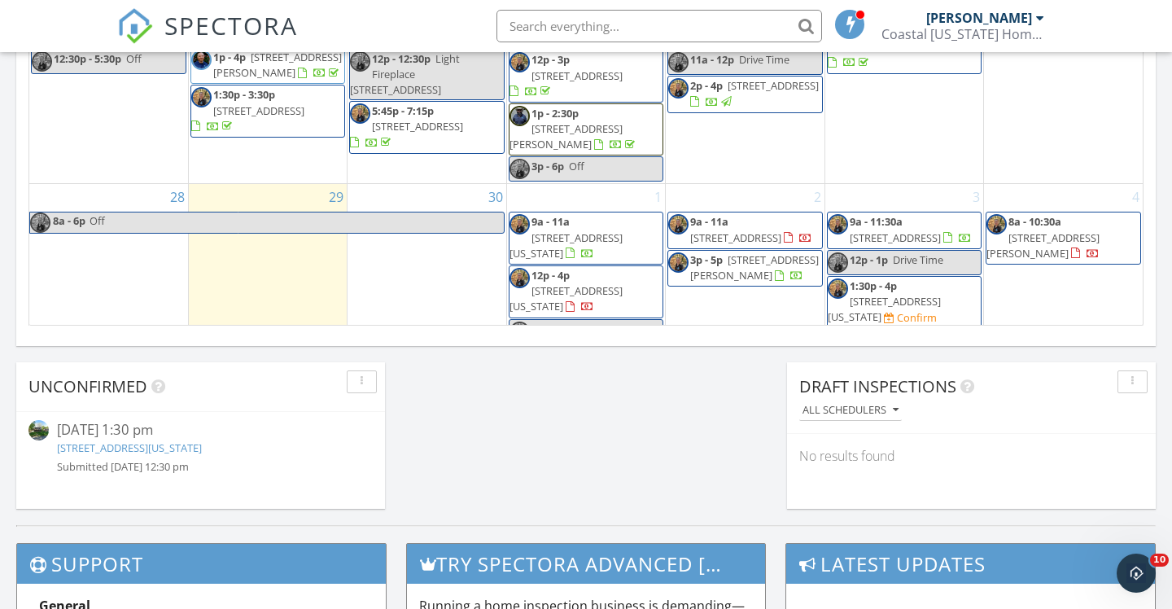
scroll to position [1176, 0]
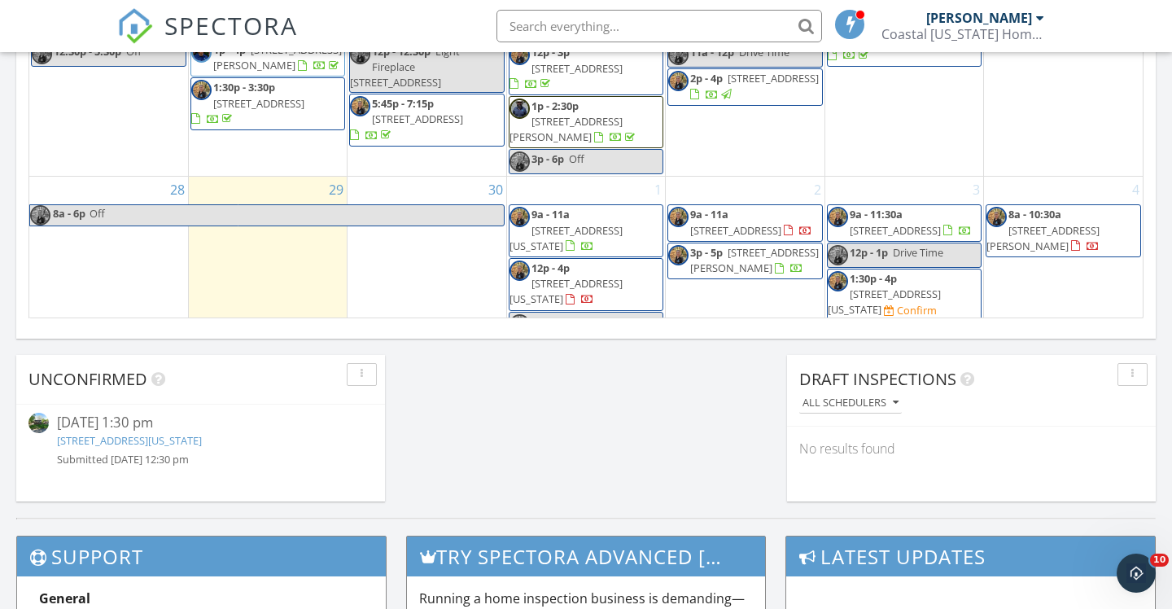
click at [1036, 280] on div "4 8a - 10:30a 1231 Commins Rd, Aylett 23009" at bounding box center [1063, 257] width 159 height 161
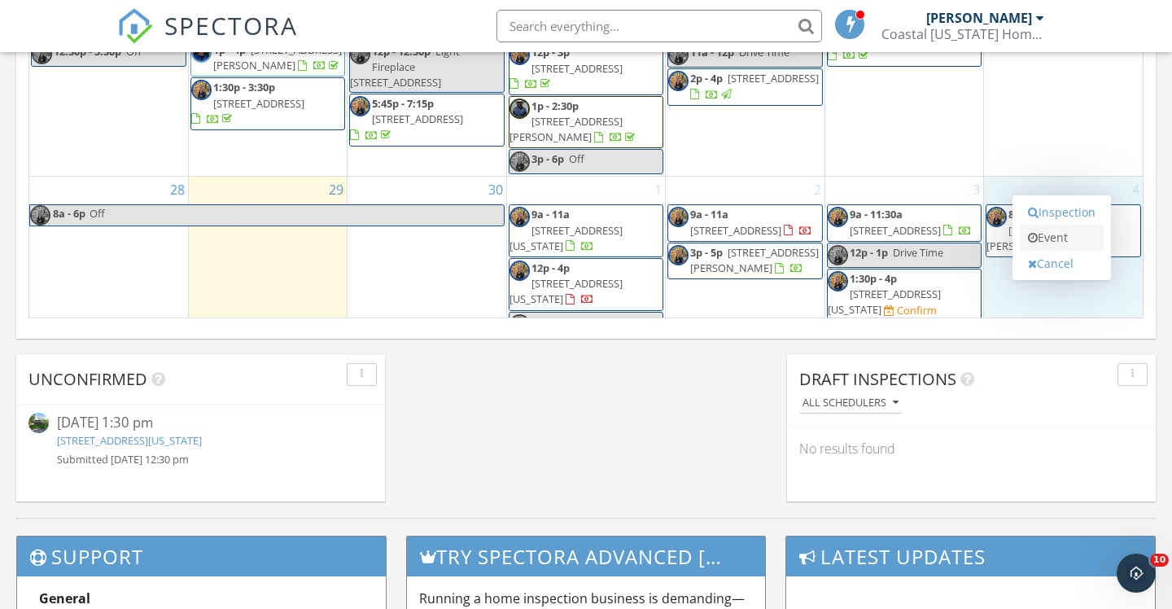
click at [1051, 243] on link "Event" at bounding box center [1062, 238] width 84 height 26
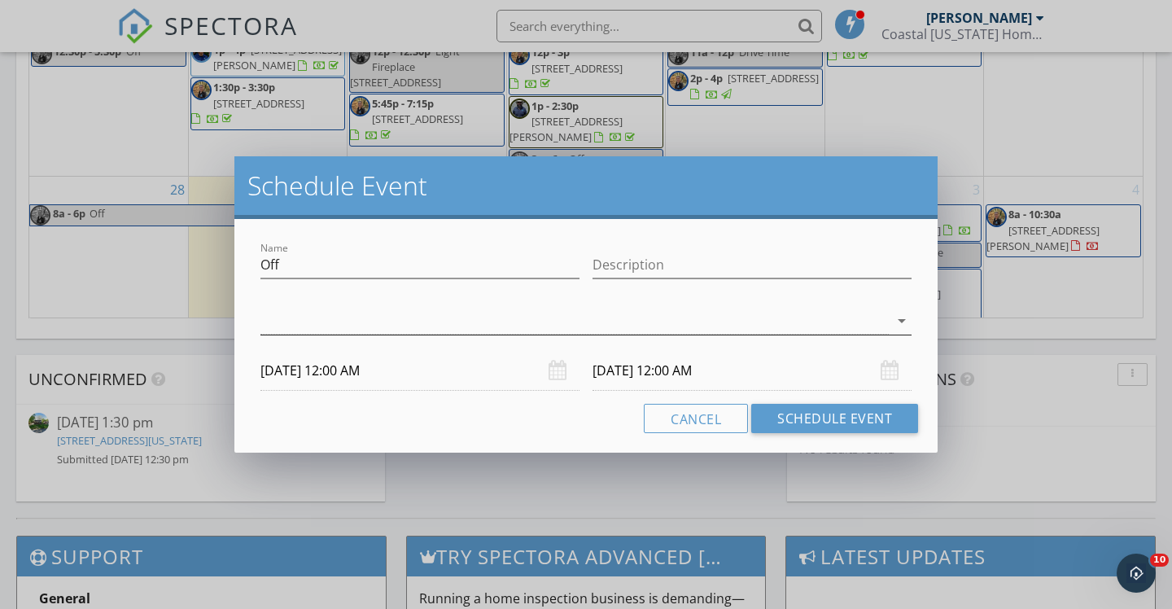
click at [902, 319] on icon "arrow_drop_down" at bounding box center [902, 321] width 20 height 20
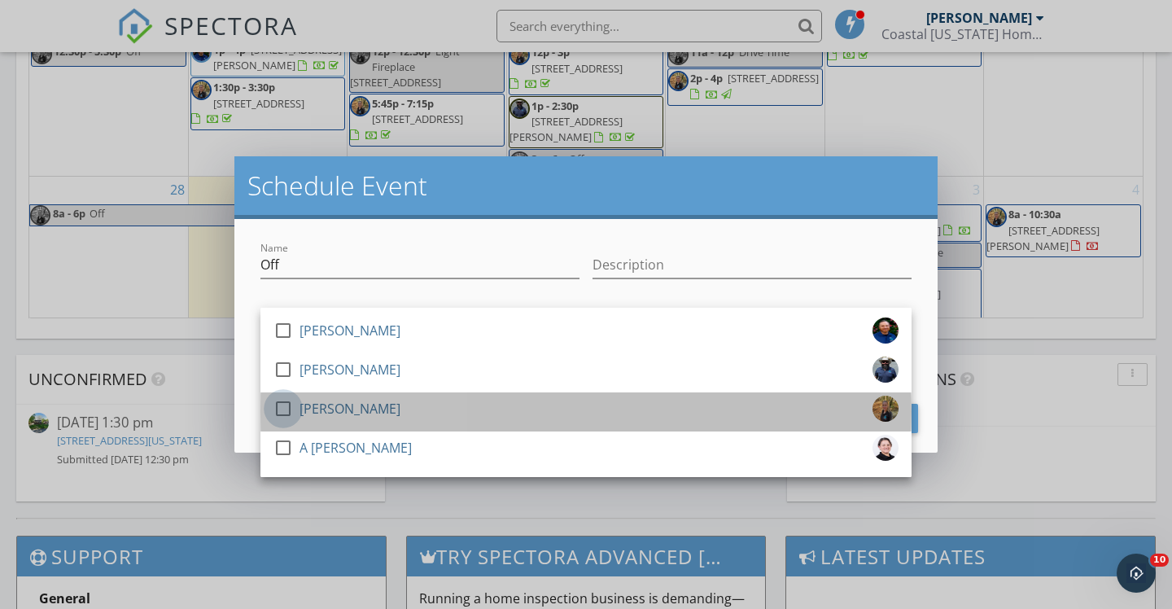
click at [288, 407] on div at bounding box center [283, 409] width 28 height 28
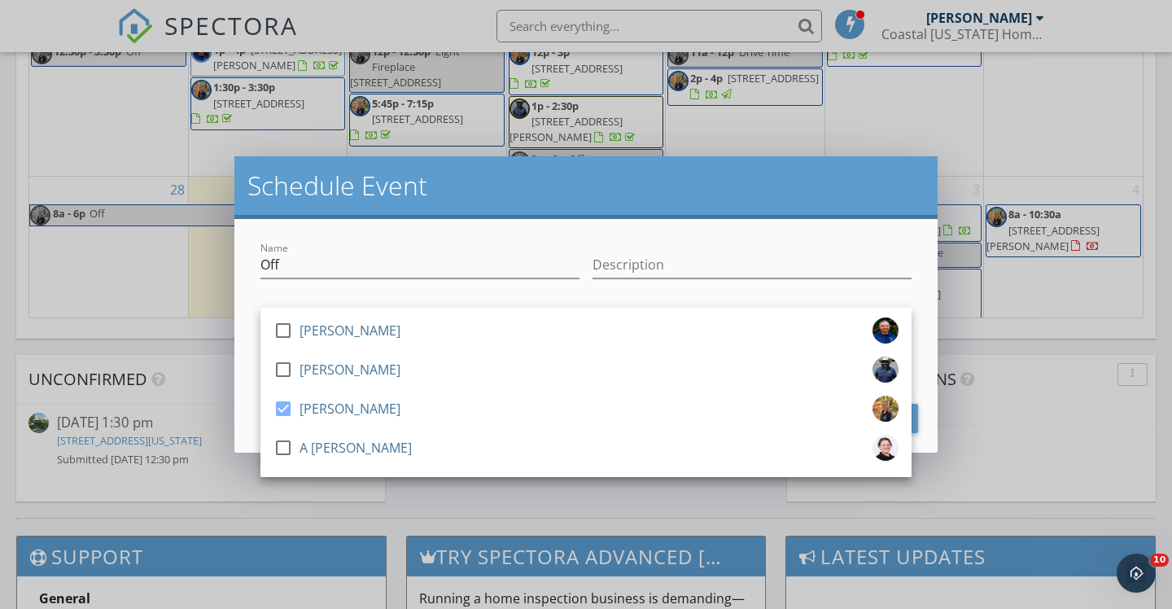
click at [337, 299] on div "check_box_outline_blank David Henson check_box_outline_blank Mike Diaz check_bo…" at bounding box center [586, 324] width 651 height 53
click at [340, 291] on div at bounding box center [420, 290] width 319 height 10
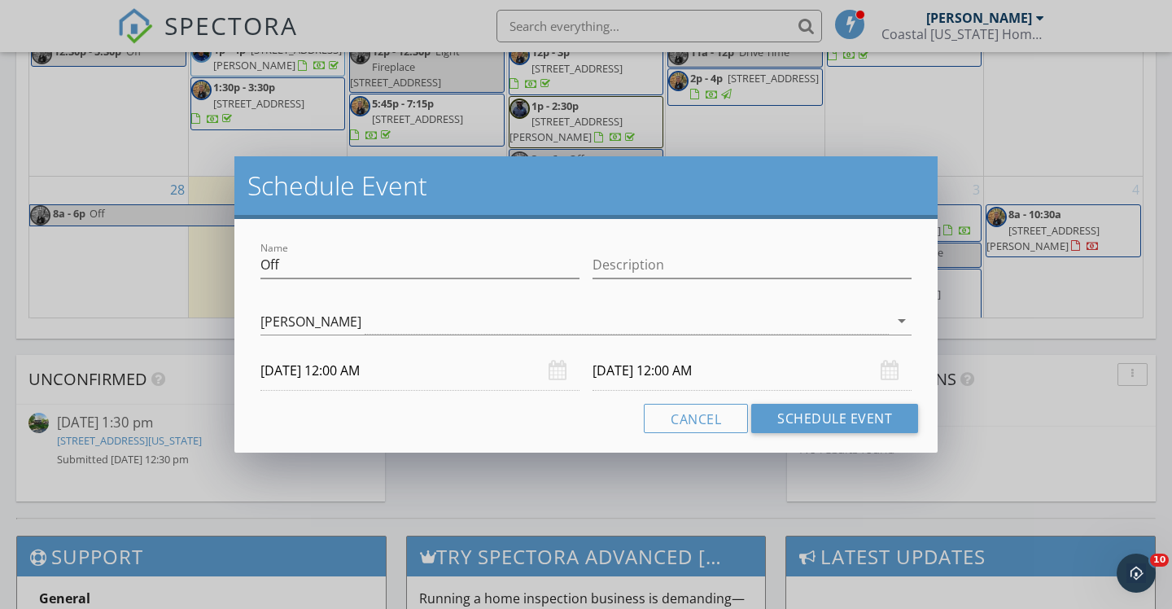
click at [357, 368] on input "10/04/2025 12:00 AM" at bounding box center [420, 371] width 319 height 40
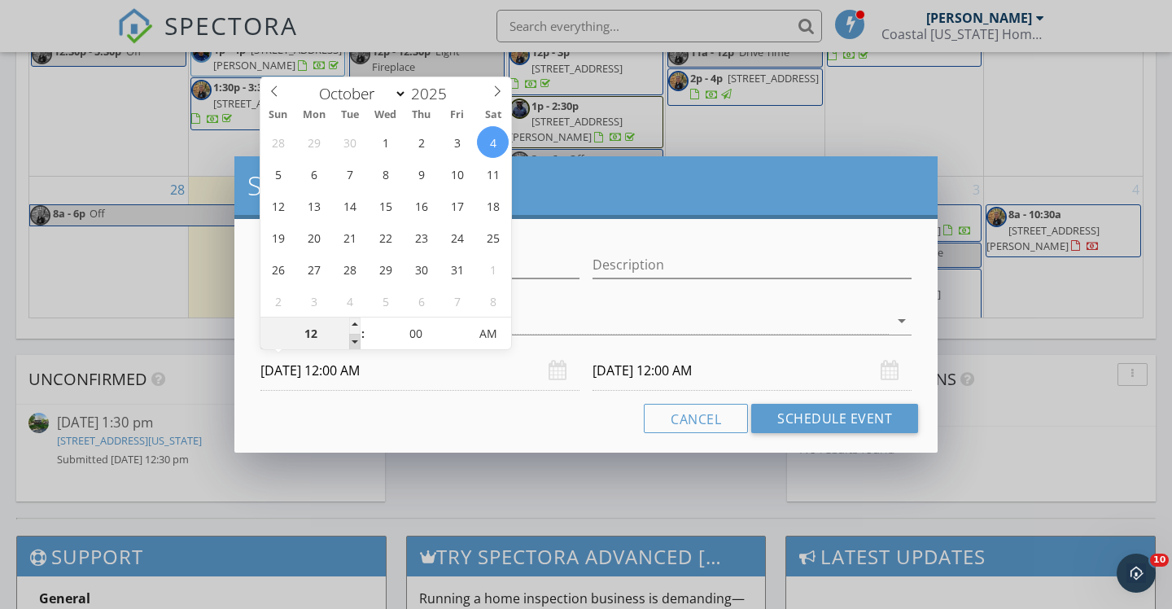
type input "11"
type input "10/04/2025 11:00 PM"
click at [357, 338] on span at bounding box center [354, 342] width 11 height 16
type input "10/05/2025 11:00 PM"
type input "10/04/2025 11:00 AM"
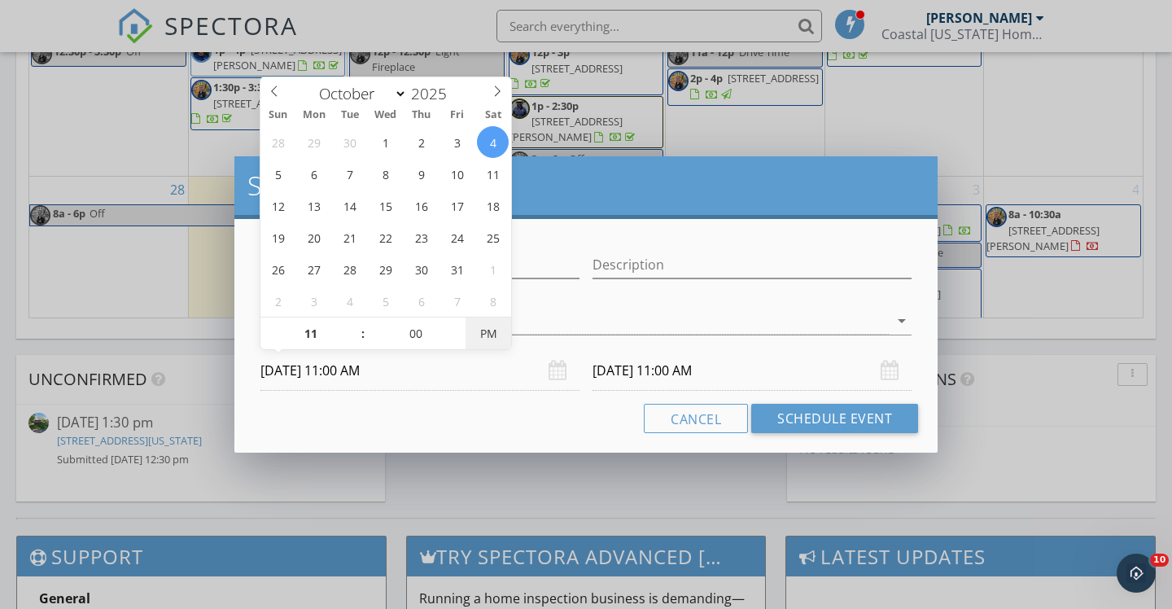
click at [477, 335] on span "PM" at bounding box center [488, 334] width 45 height 33
click at [634, 370] on input "10/05/2025 11:00 AM" at bounding box center [752, 371] width 319 height 40
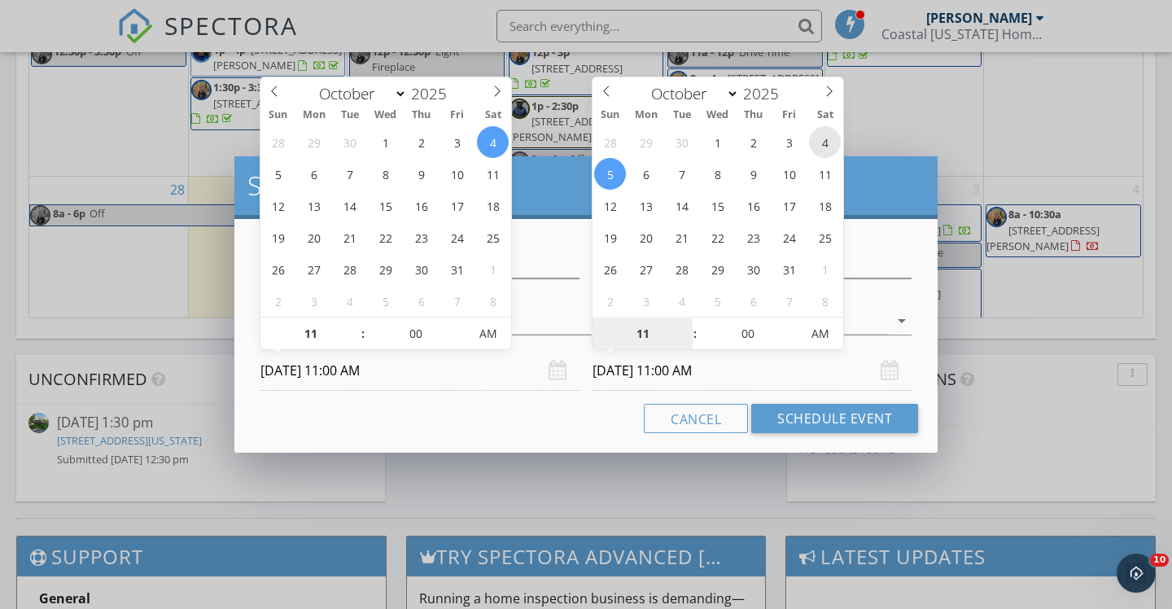
type input "10/04/2025 11:00 AM"
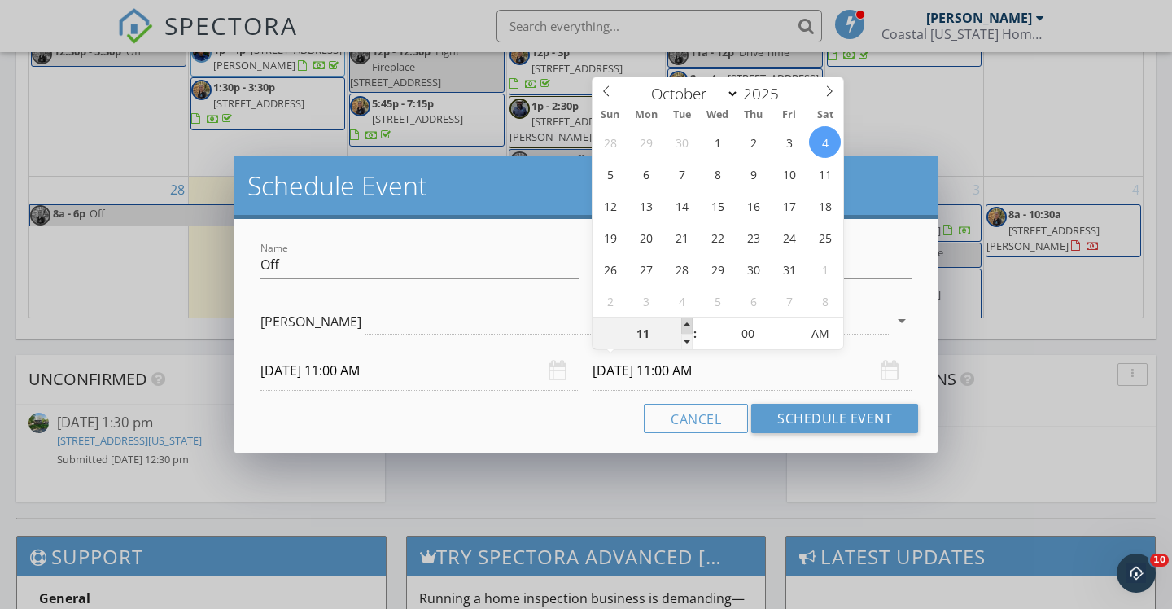
type input "12"
type input "10/04/2025 12:00 PM"
click at [685, 324] on span at bounding box center [686, 326] width 11 height 16
type input "01"
type input "10/04/2025 1:00 PM"
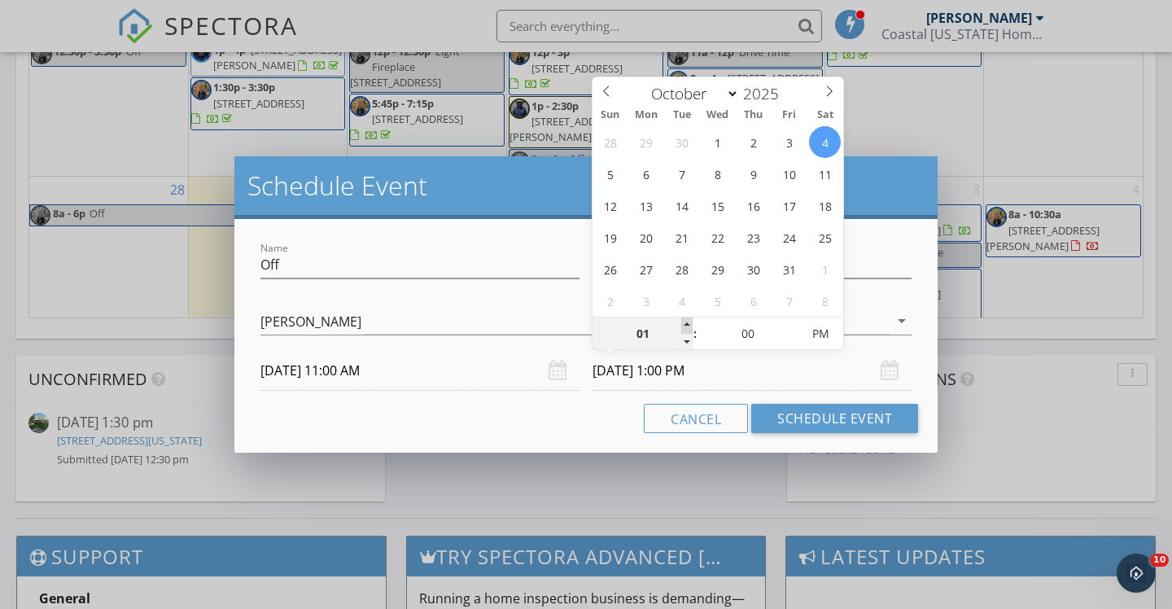
click at [685, 324] on span at bounding box center [686, 326] width 11 height 16
type input "02"
type input "10/04/2025 2:00 PM"
click at [685, 324] on span at bounding box center [686, 326] width 11 height 16
type input "03"
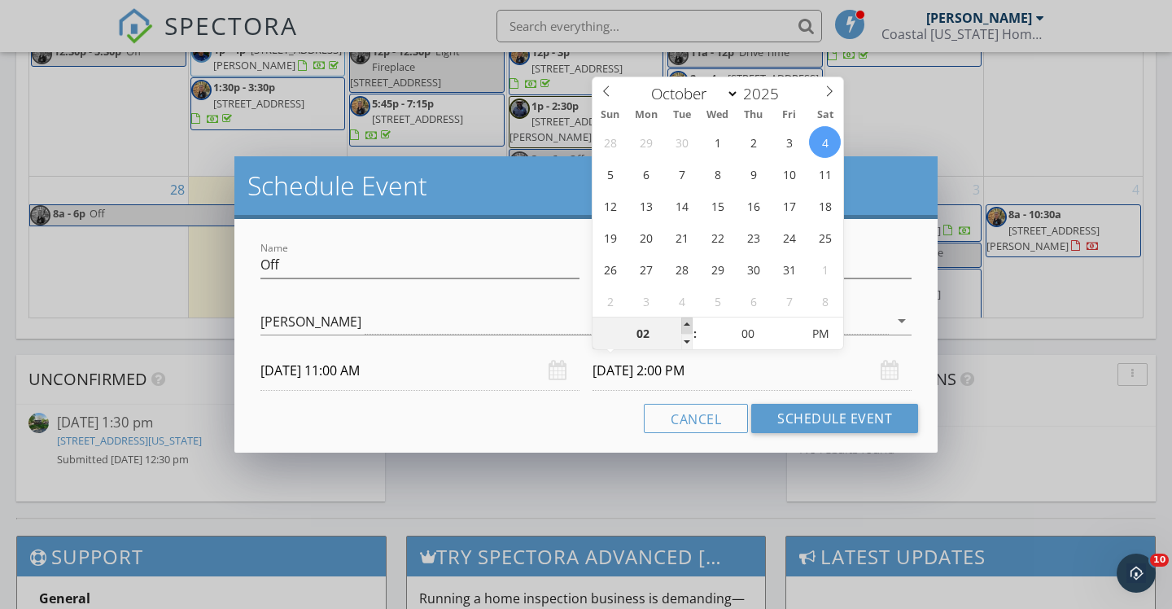
type input "10/04/2025 3:00 PM"
click at [685, 324] on span at bounding box center [686, 326] width 11 height 16
type input "04"
type input "10/04/2025 4:00 PM"
click at [685, 324] on span at bounding box center [686, 326] width 11 height 16
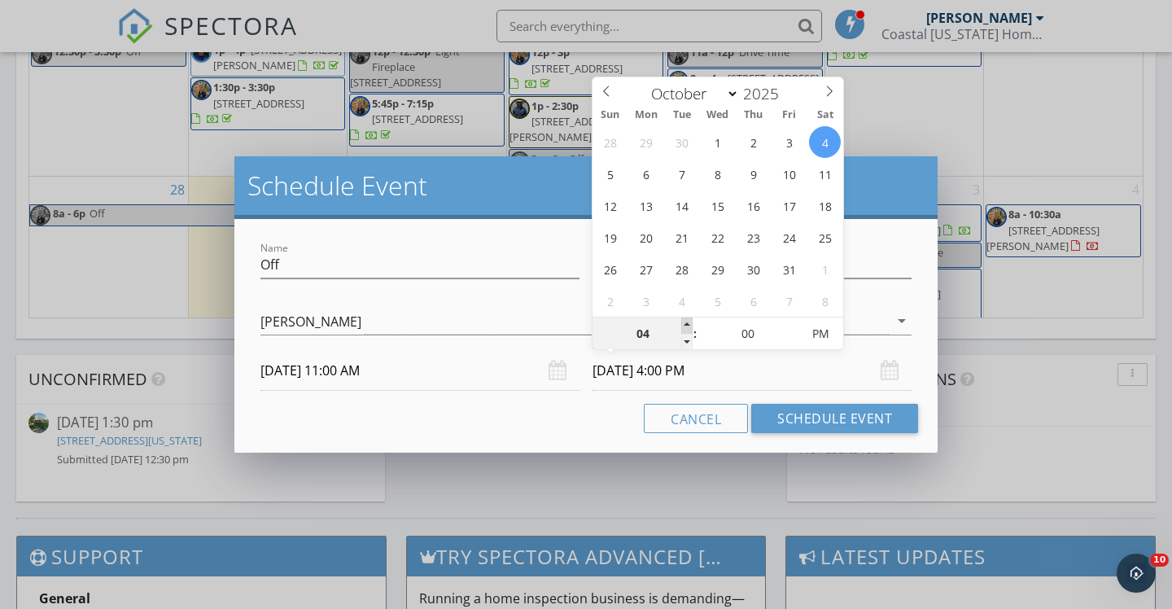
type input "05"
type input "10/04/2025 5:00 PM"
click at [685, 324] on span at bounding box center [686, 326] width 11 height 16
type input "06"
type input "10/04/2025 6:00 PM"
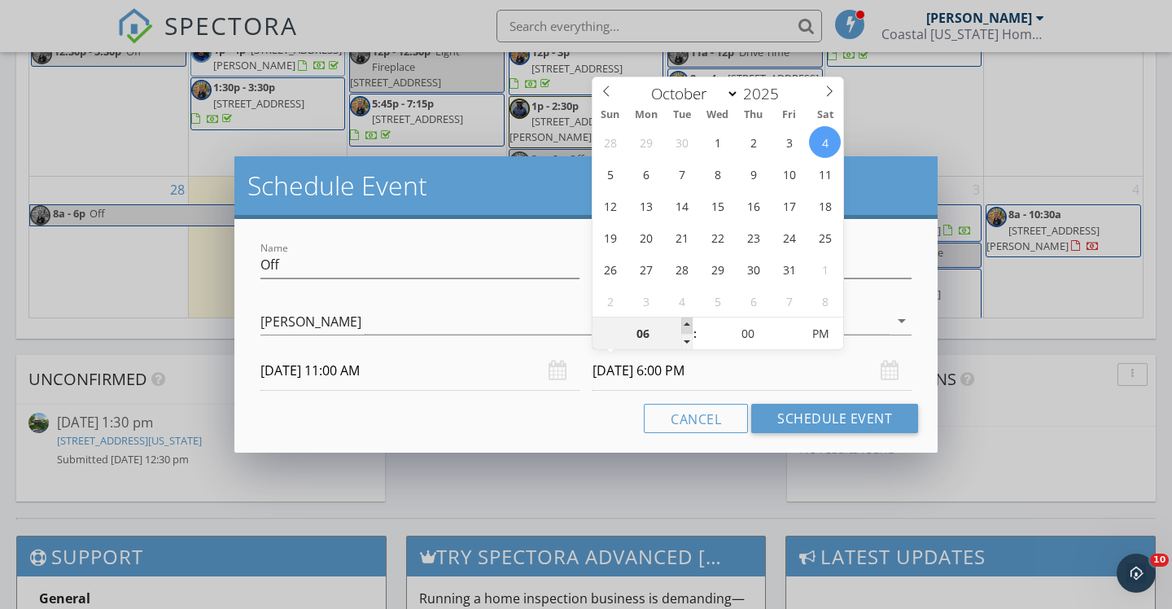
click at [685, 324] on span at bounding box center [686, 326] width 11 height 16
click at [803, 423] on button "Schedule Event" at bounding box center [834, 418] width 167 height 29
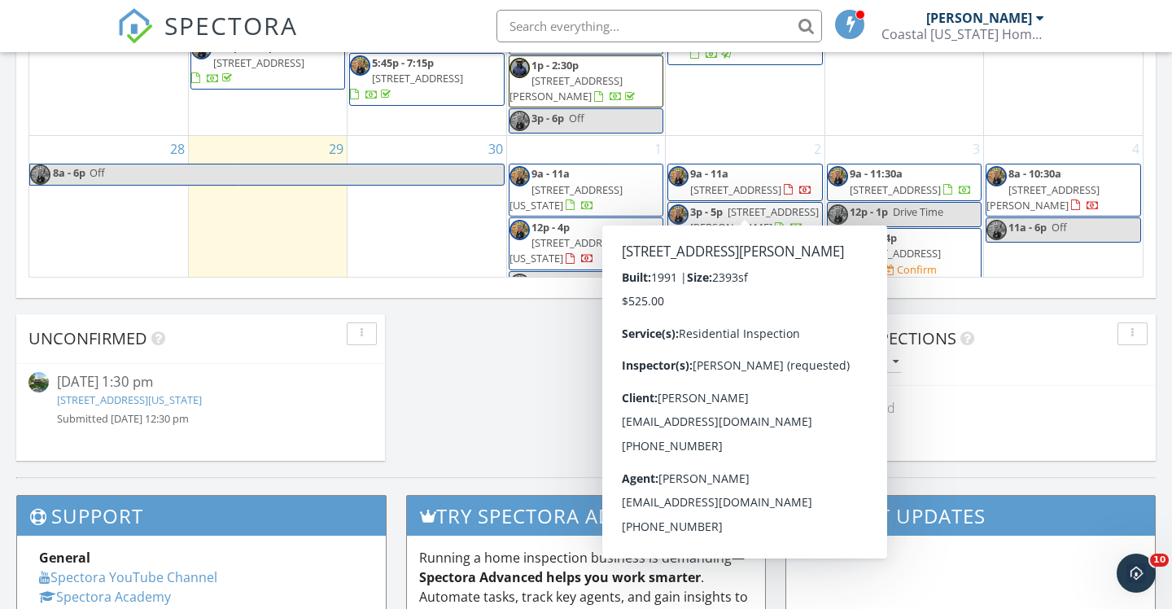
scroll to position [1215, 0]
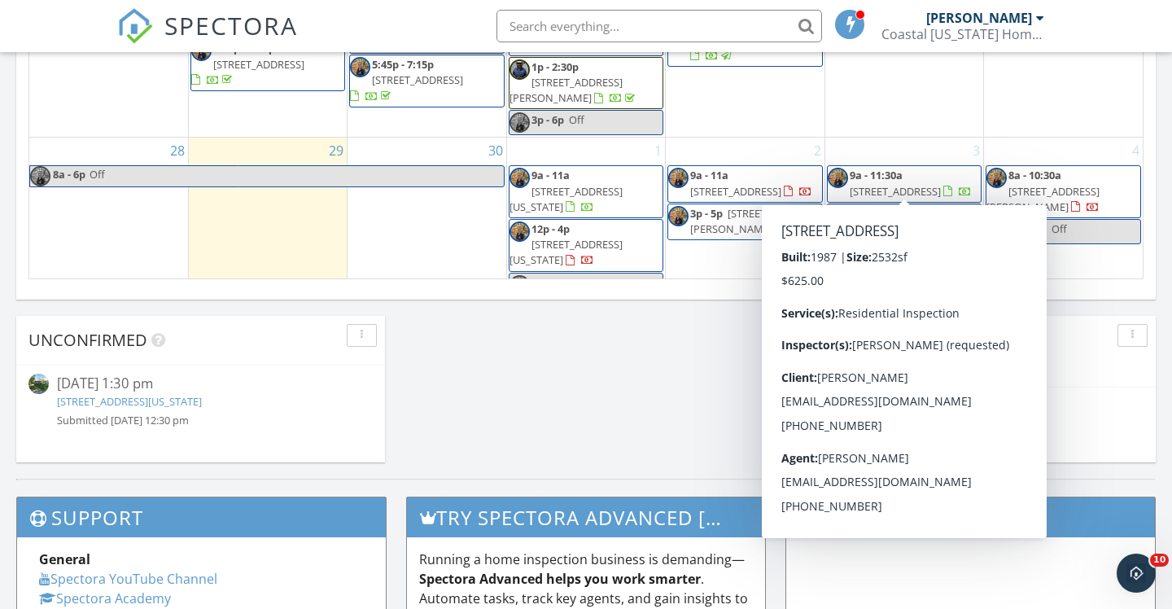
click at [1098, 258] on div "4 8a - 10:30a 1231 Commins Rd, Aylett 23009 11a - 6p Off" at bounding box center [1063, 218] width 159 height 161
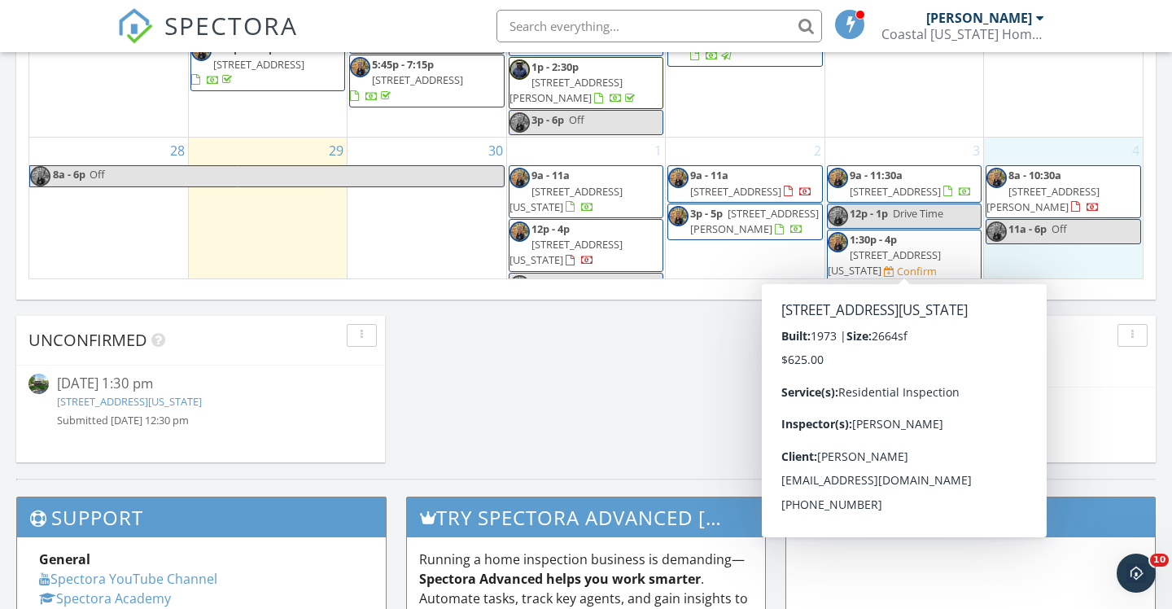
click at [941, 253] on span "4865 Admiration Dr, Virginia Beach 23464" at bounding box center [884, 262] width 113 height 30
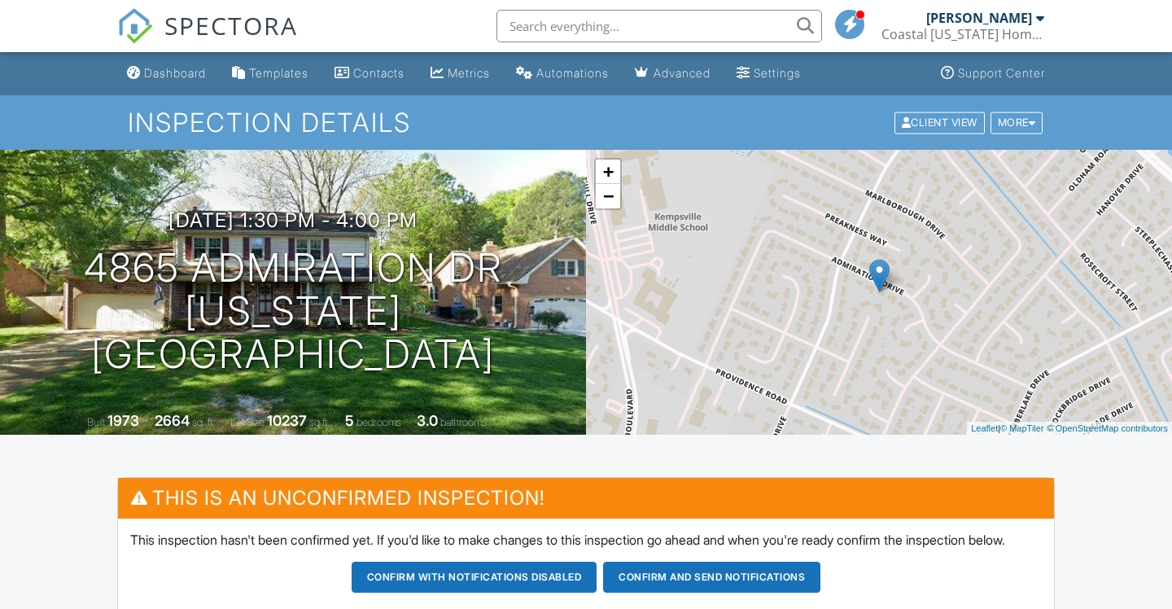
scroll to position [414, 0]
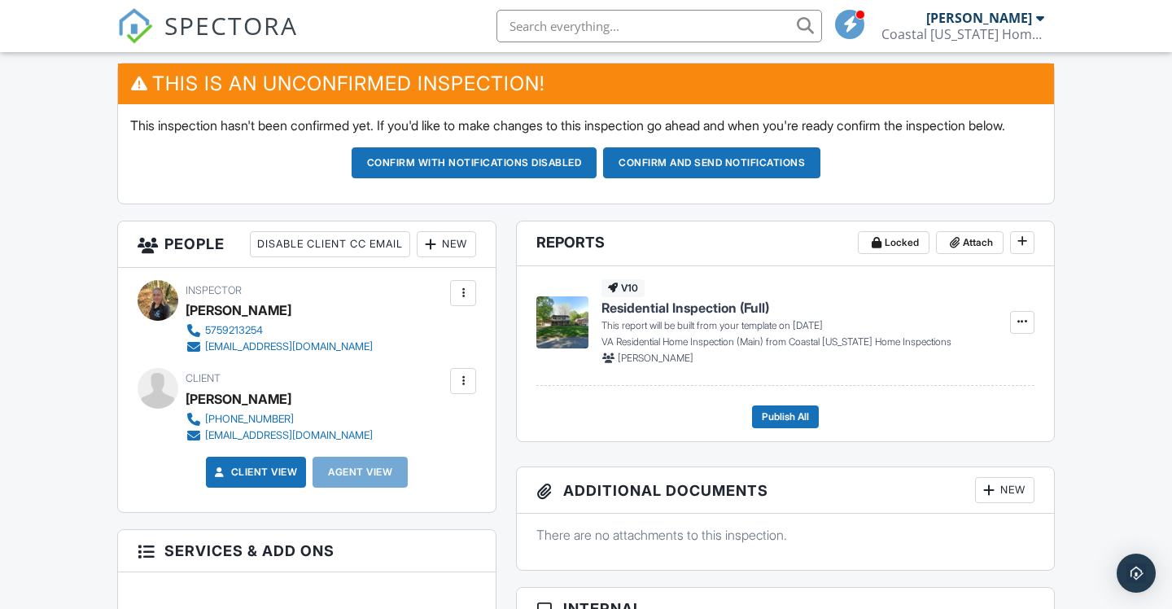
click at [790, 178] on button "Confirm and send notifications" at bounding box center [711, 162] width 217 height 31
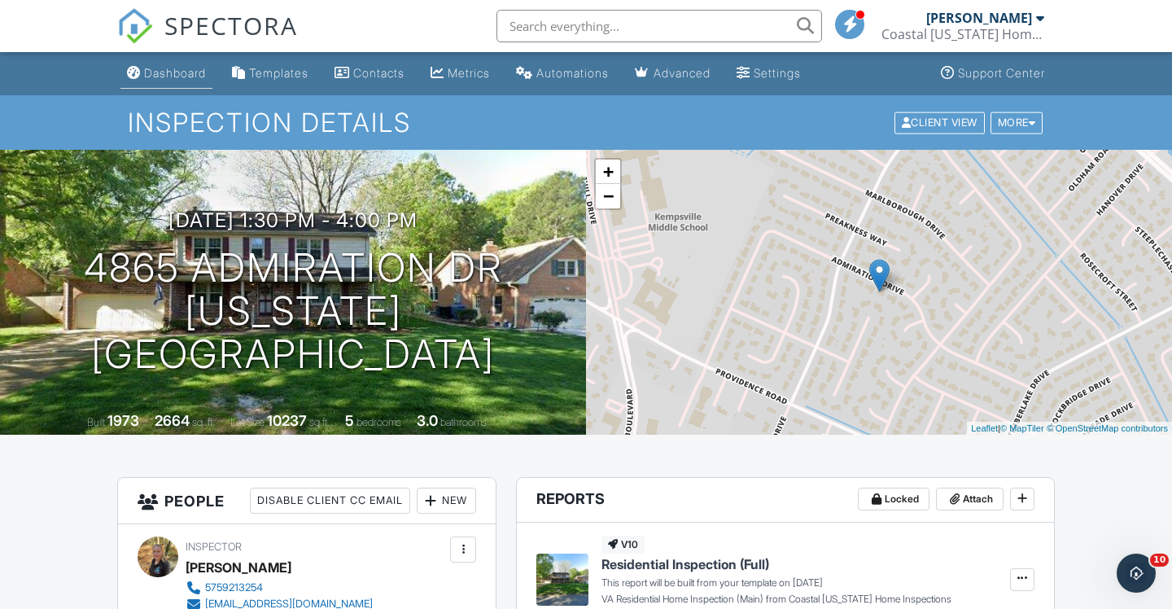
click at [183, 76] on div "Dashboard" at bounding box center [175, 73] width 62 height 14
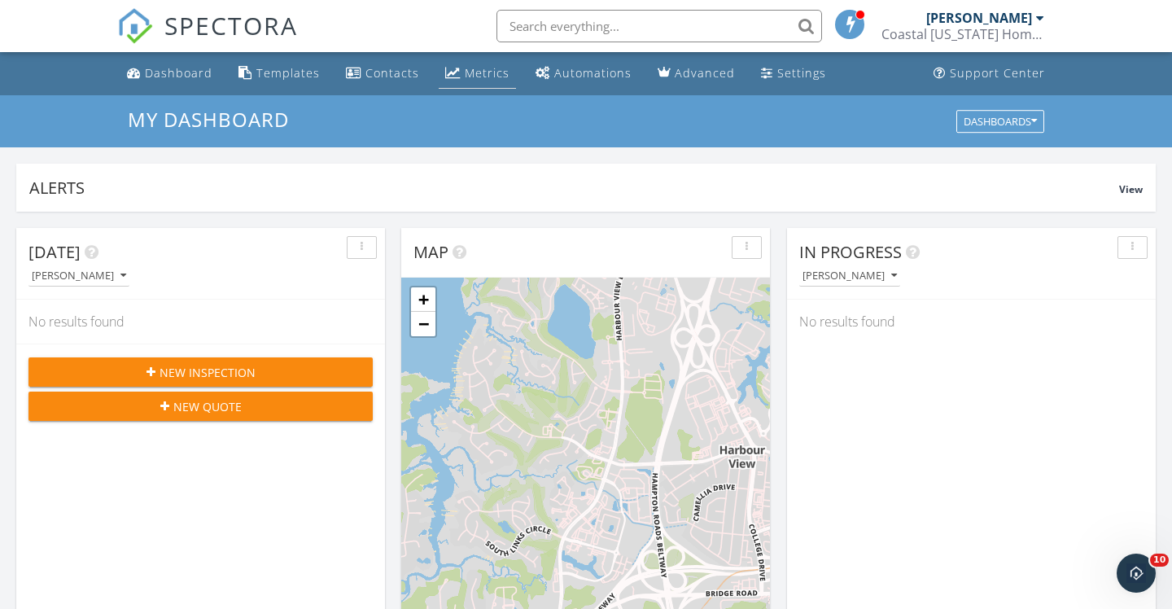
click at [482, 76] on div "Metrics" at bounding box center [487, 72] width 45 height 15
